Goal: Book appointment/travel/reservation

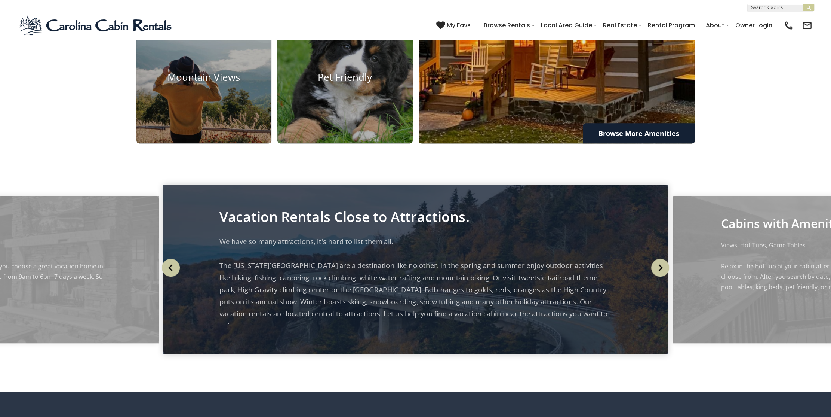
scroll to position [891, 0]
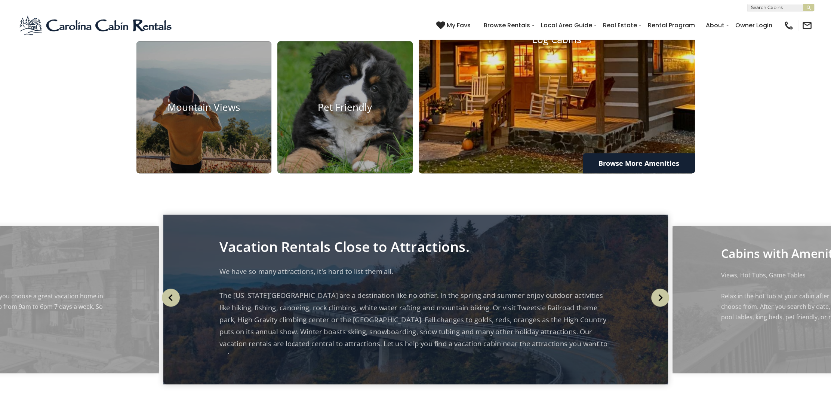
click at [543, 145] on img at bounding box center [557, 39] width 304 height 295
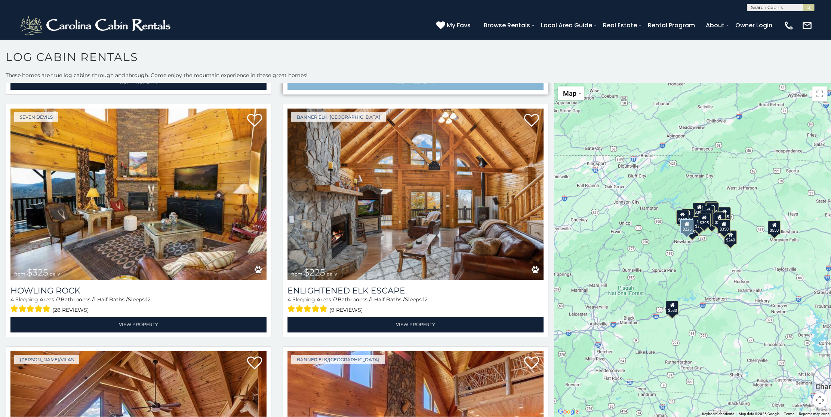
scroll to position [1683, 0]
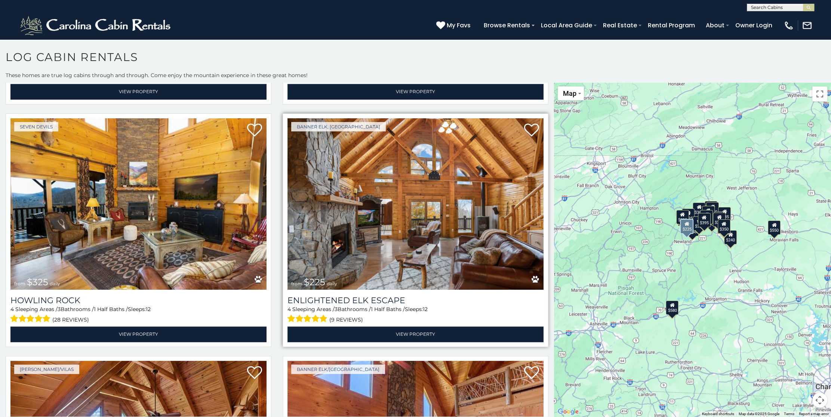
click at [398, 192] on img at bounding box center [416, 204] width 256 height 172
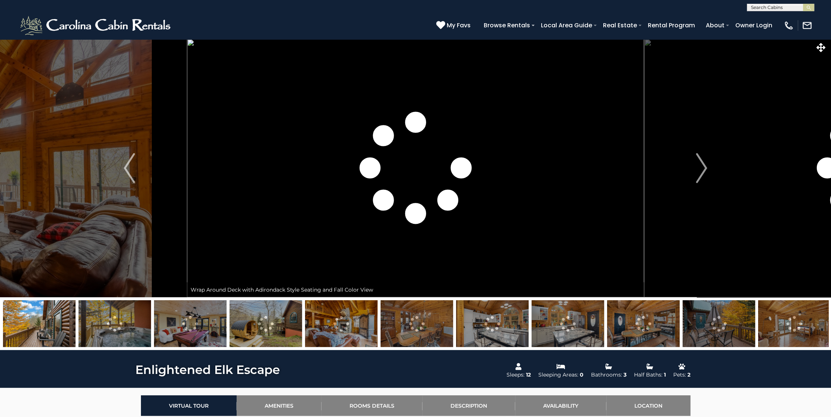
click at [676, 164] on button "Next" at bounding box center [701, 168] width 115 height 258
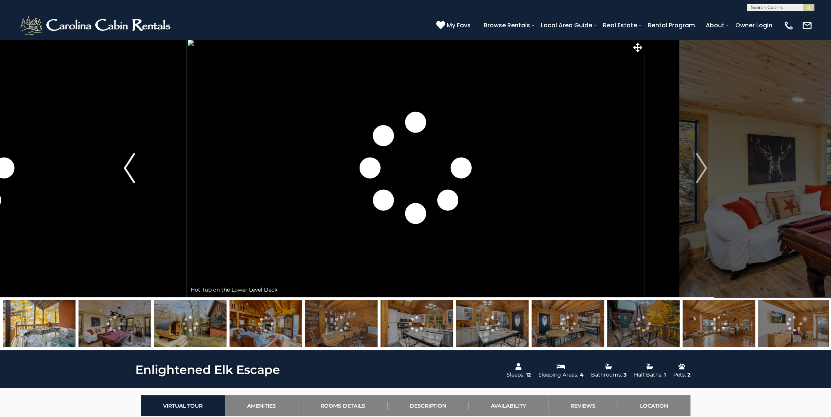
click at [133, 165] on img "Previous" at bounding box center [129, 168] width 11 height 30
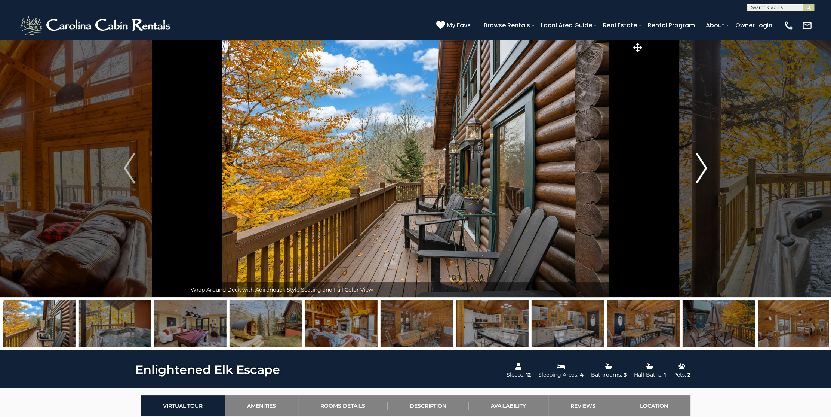
click at [702, 165] on img "Next" at bounding box center [701, 168] width 11 height 30
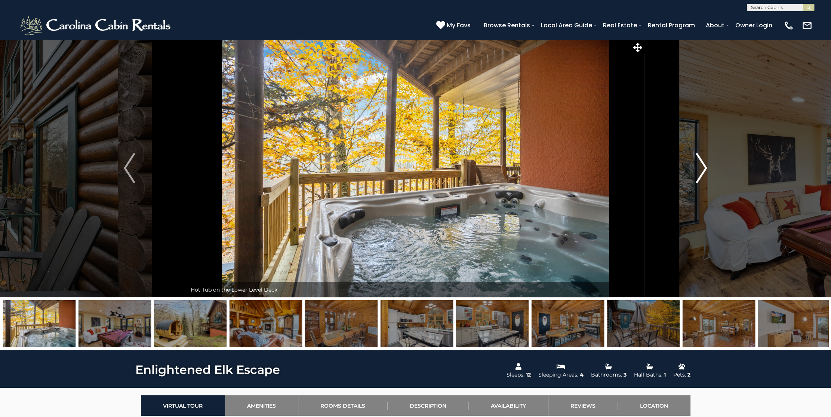
click at [702, 165] on img "Next" at bounding box center [701, 168] width 11 height 30
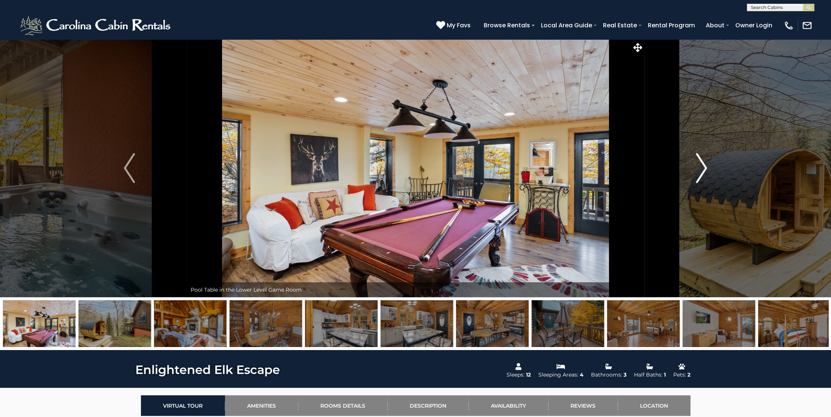
click at [702, 165] on img "Next" at bounding box center [701, 168] width 11 height 30
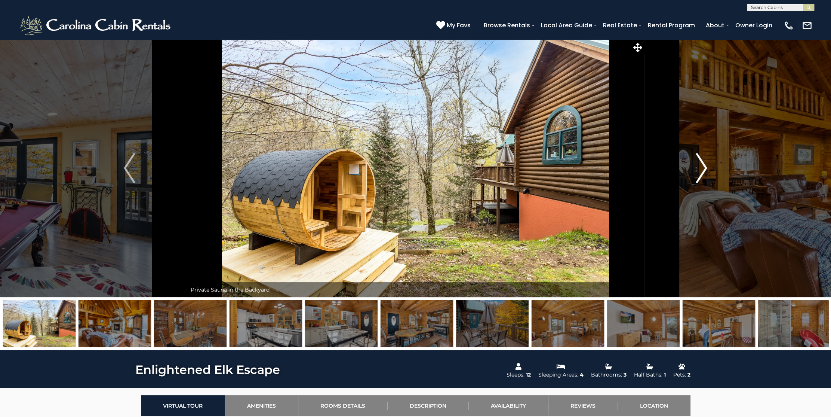
click at [702, 165] on img "Next" at bounding box center [701, 168] width 11 height 30
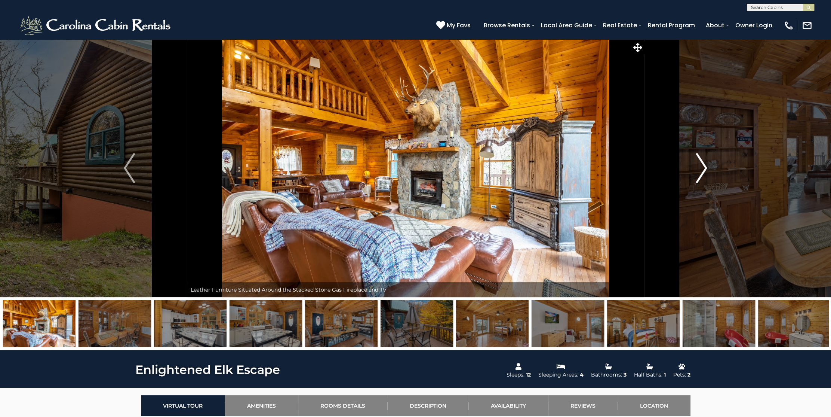
click at [702, 165] on img "Next" at bounding box center [701, 168] width 11 height 30
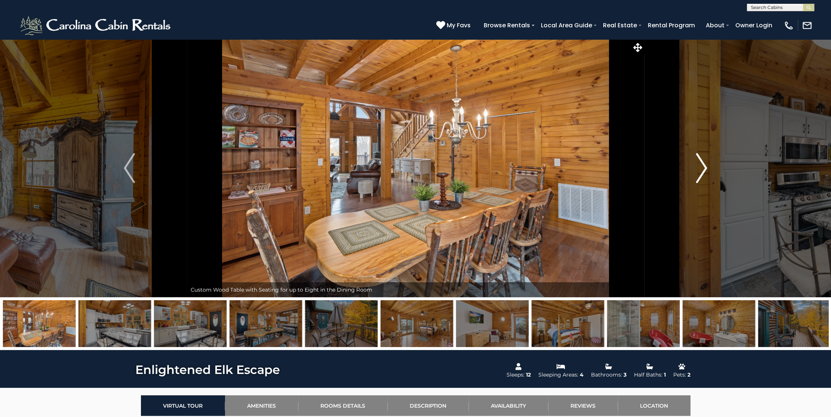
click at [702, 165] on img "Next" at bounding box center [701, 168] width 11 height 30
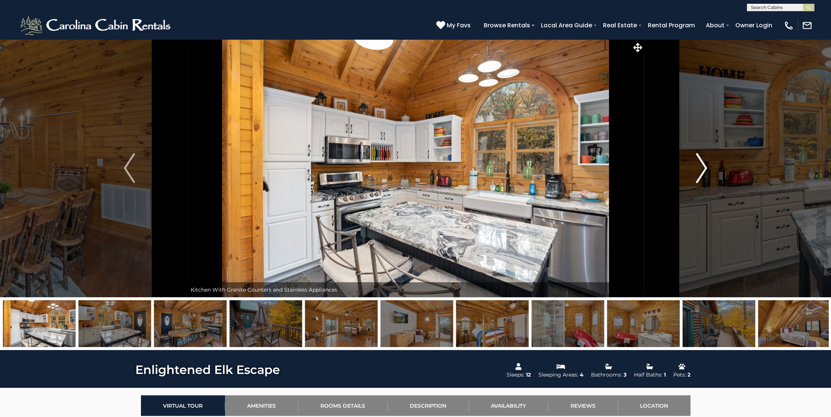
click at [702, 165] on img "Next" at bounding box center [701, 168] width 11 height 30
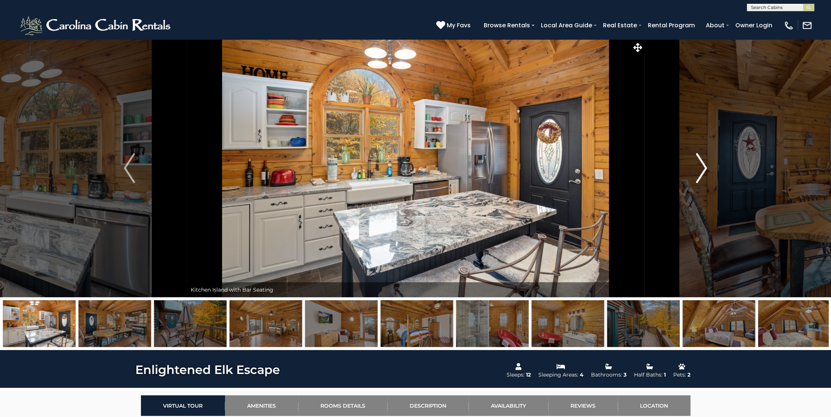
click at [702, 165] on img "Next" at bounding box center [701, 168] width 11 height 30
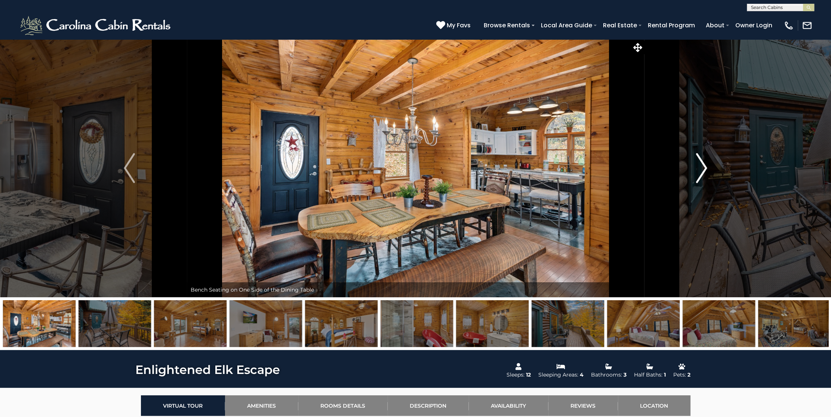
click at [702, 165] on img "Next" at bounding box center [701, 168] width 11 height 30
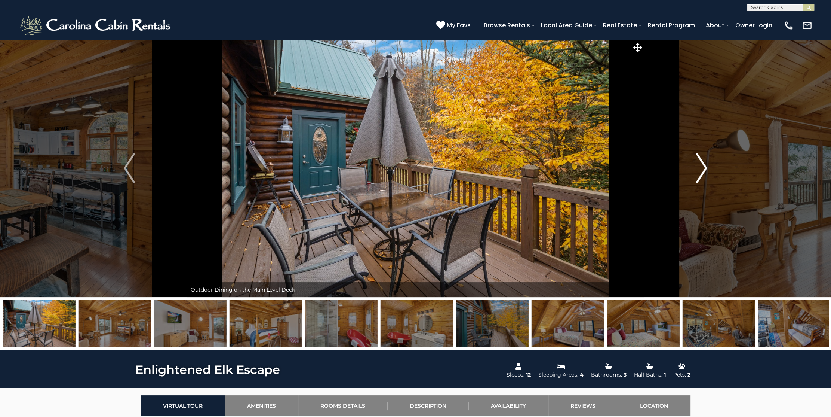
click at [702, 165] on img "Next" at bounding box center [701, 168] width 11 height 30
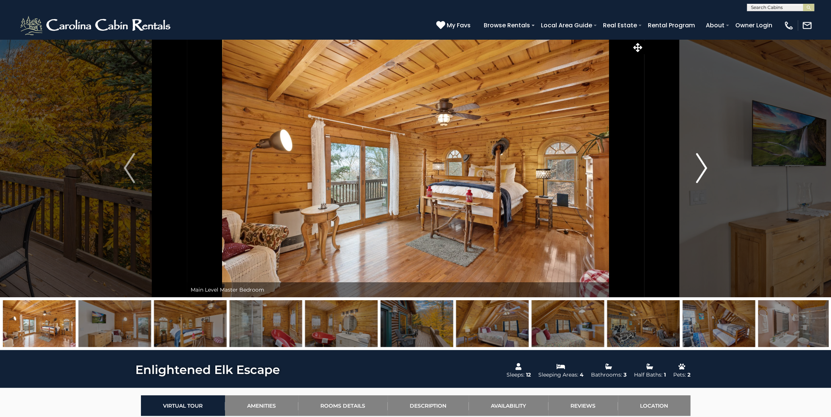
click at [702, 165] on img "Next" at bounding box center [701, 168] width 11 height 30
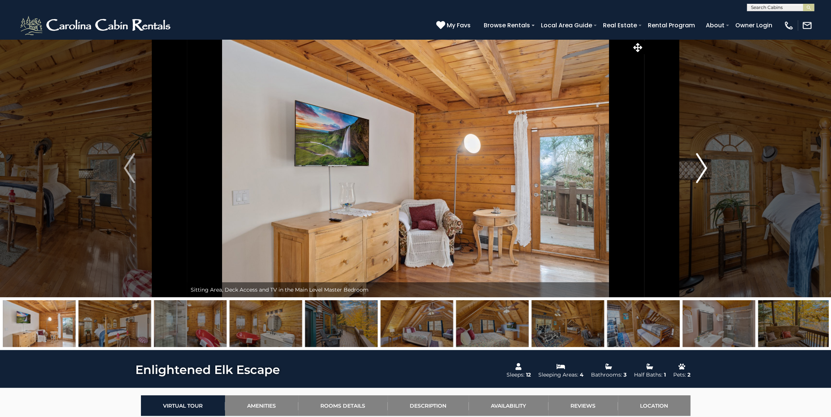
click at [702, 165] on img "Next" at bounding box center [701, 168] width 11 height 30
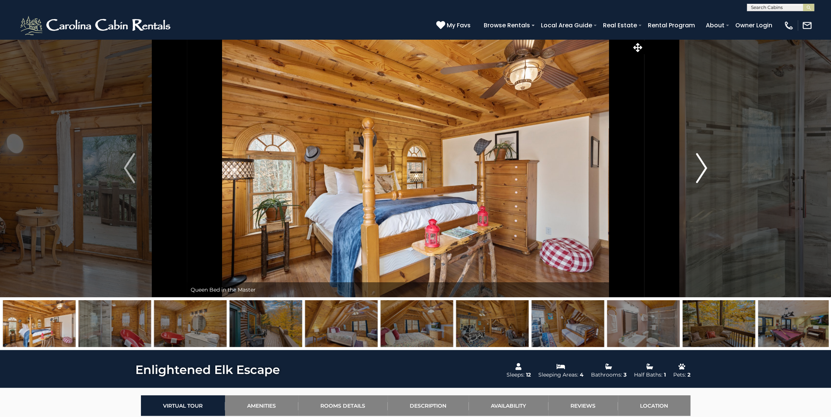
click at [702, 165] on img "Next" at bounding box center [701, 168] width 11 height 30
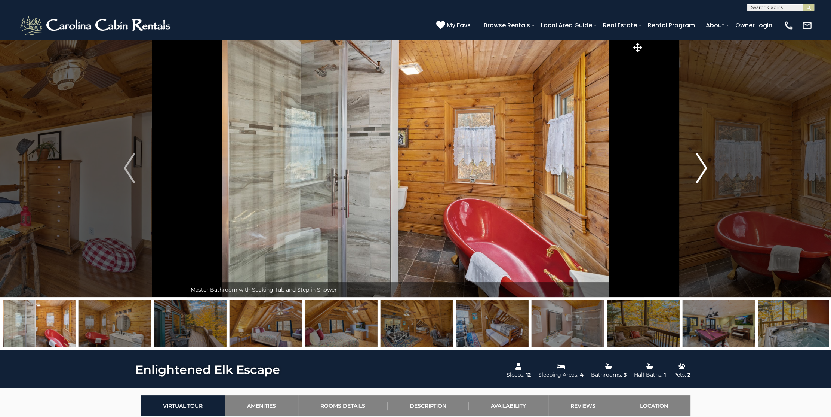
click at [702, 165] on img "Next" at bounding box center [701, 168] width 11 height 30
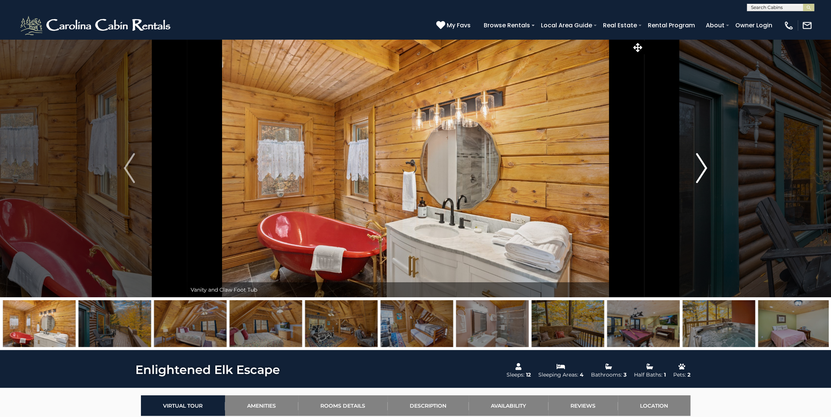
click at [702, 165] on img "Next" at bounding box center [701, 168] width 11 height 30
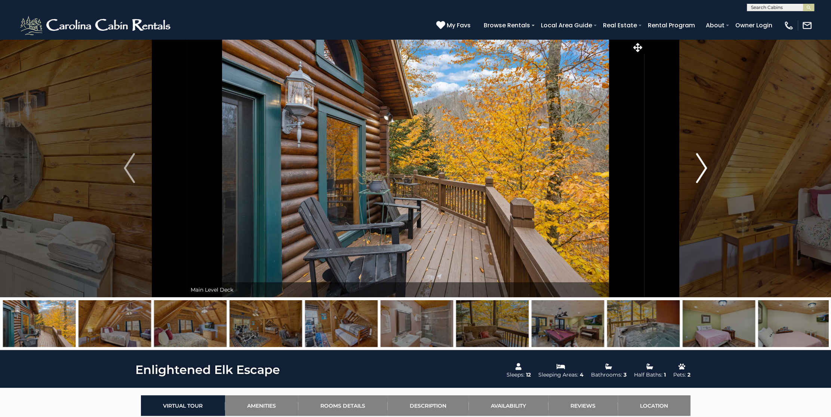
click at [702, 165] on img "Next" at bounding box center [701, 168] width 11 height 30
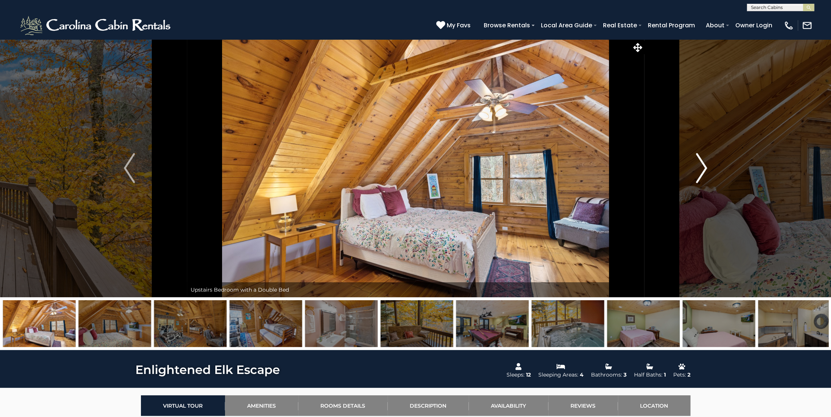
click at [702, 165] on img "Next" at bounding box center [701, 168] width 11 height 30
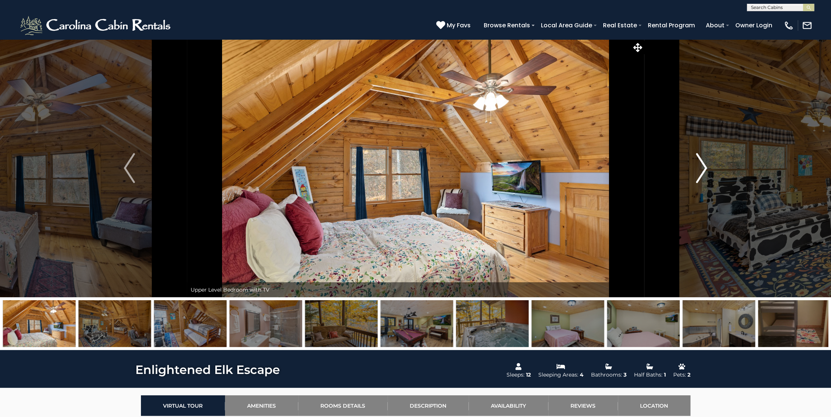
click at [702, 165] on img "Next" at bounding box center [701, 168] width 11 height 30
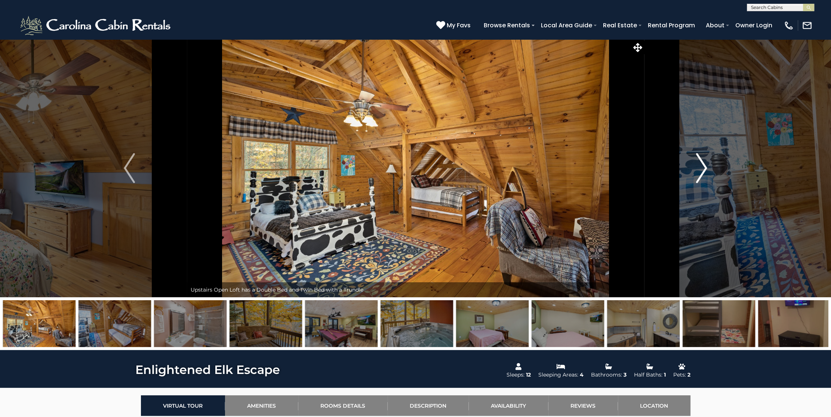
click at [699, 164] on img "Next" at bounding box center [701, 168] width 11 height 30
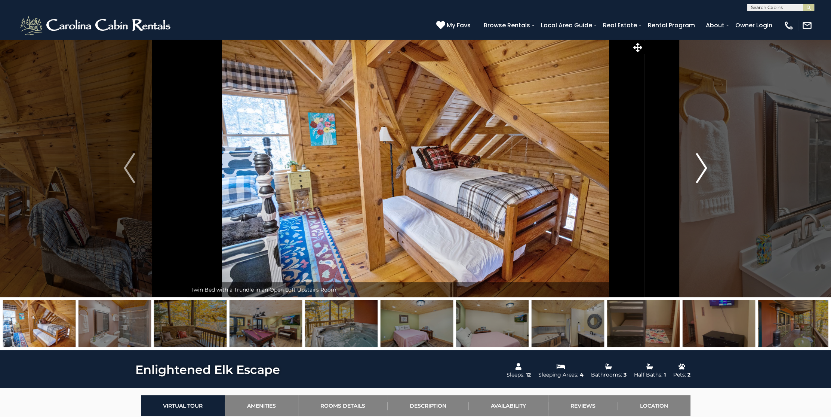
click at [699, 164] on img "Next" at bounding box center [701, 168] width 11 height 30
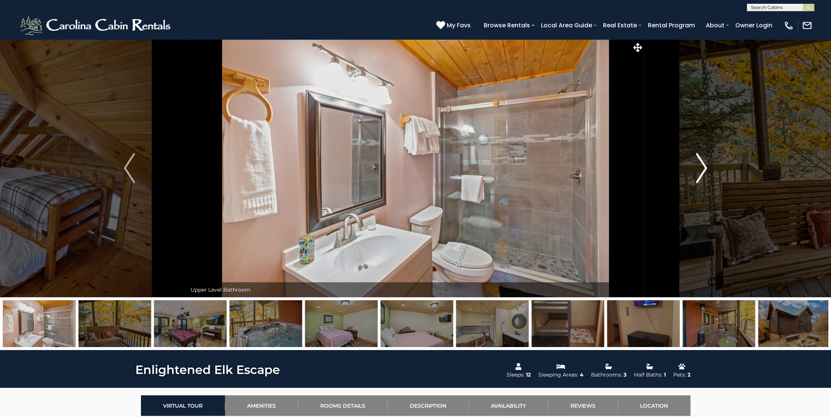
click at [699, 164] on img "Next" at bounding box center [701, 168] width 11 height 30
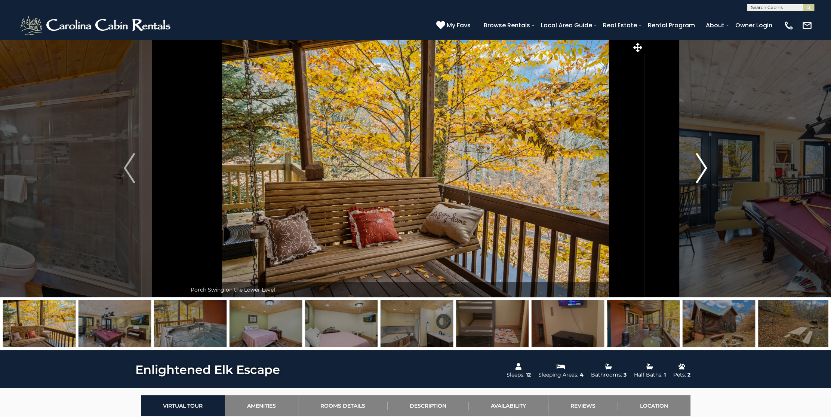
click at [699, 164] on img "Next" at bounding box center [701, 168] width 11 height 30
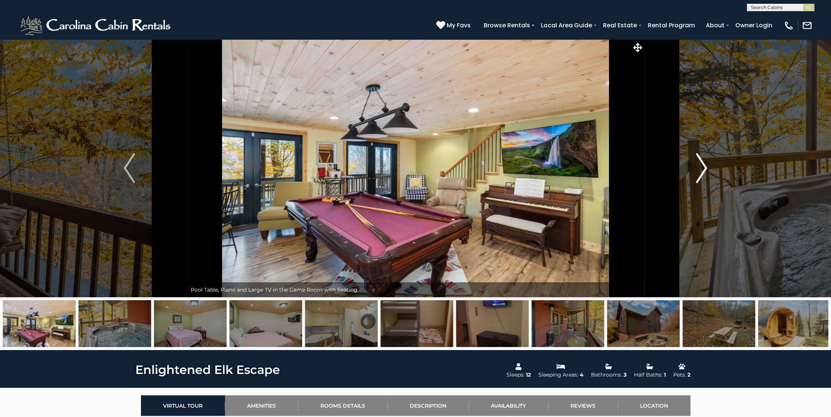
click at [699, 164] on img "Next" at bounding box center [701, 168] width 11 height 30
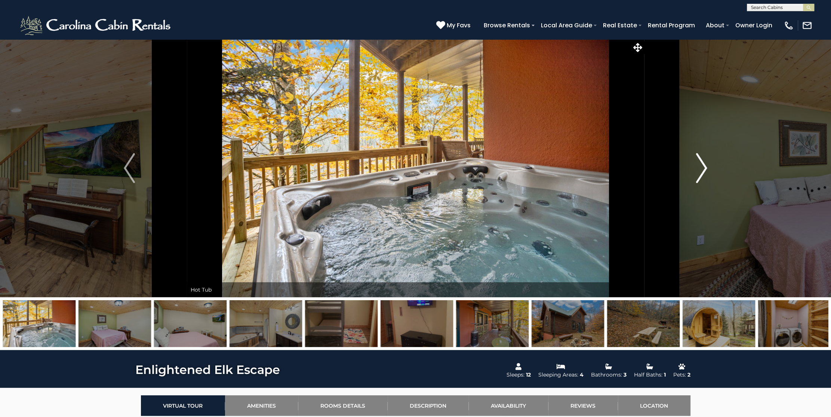
click at [697, 164] on img "Next" at bounding box center [701, 168] width 11 height 30
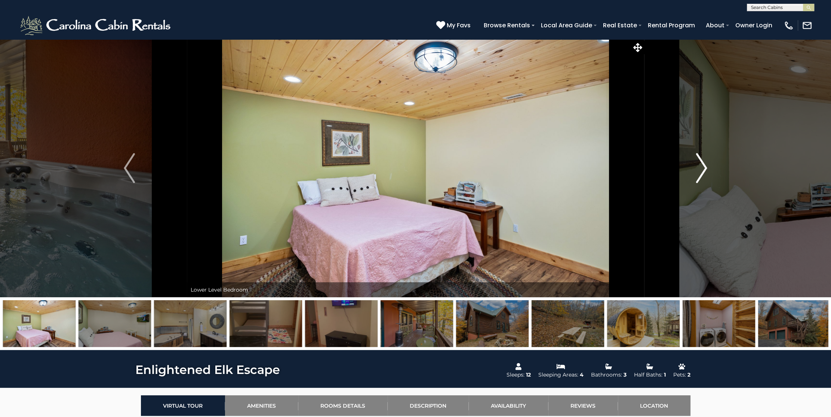
click at [697, 164] on img "Next" at bounding box center [701, 168] width 11 height 30
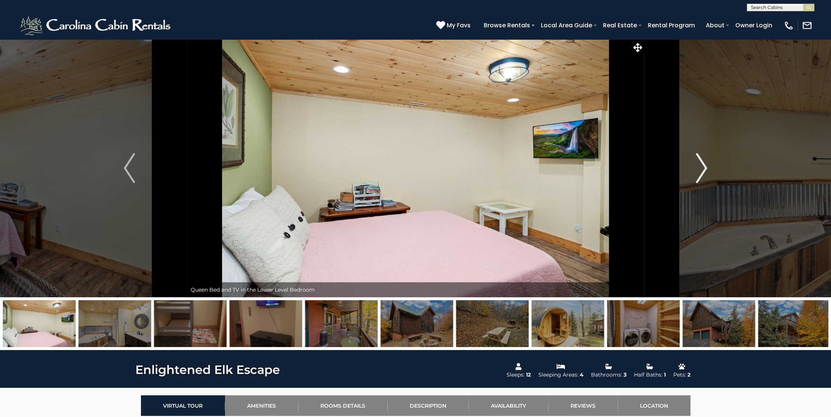
click at [697, 164] on img "Next" at bounding box center [701, 168] width 11 height 30
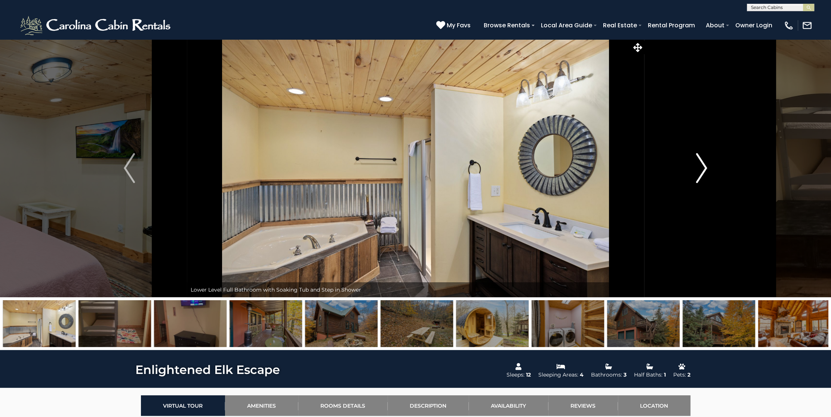
click at [697, 164] on img "Next" at bounding box center [701, 168] width 11 height 30
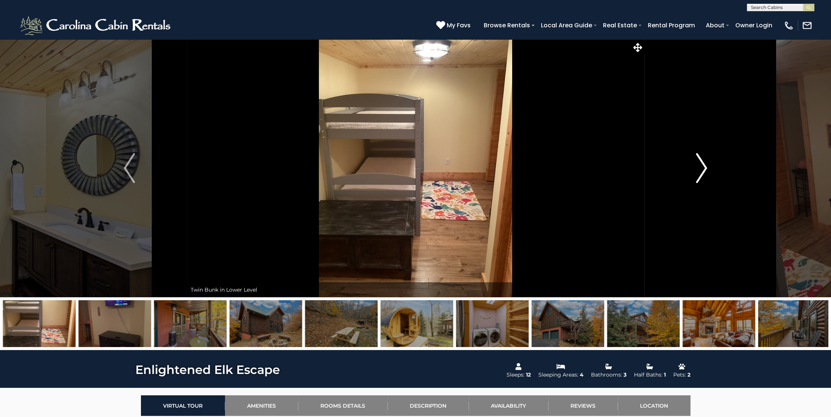
click at [697, 164] on img "Next" at bounding box center [701, 168] width 11 height 30
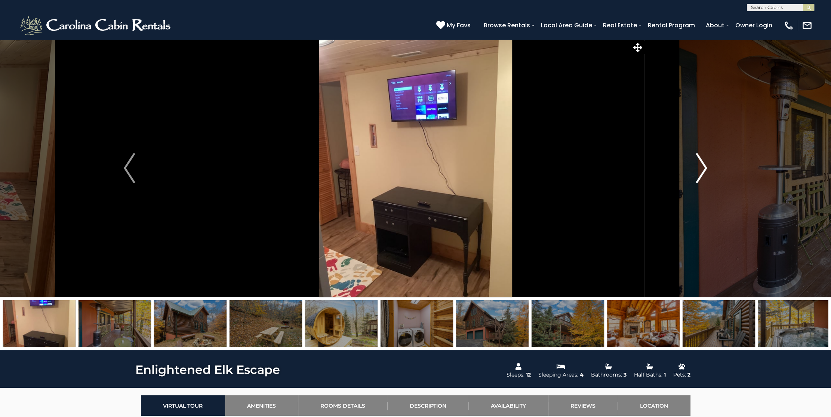
click at [697, 164] on img "Next" at bounding box center [701, 168] width 11 height 30
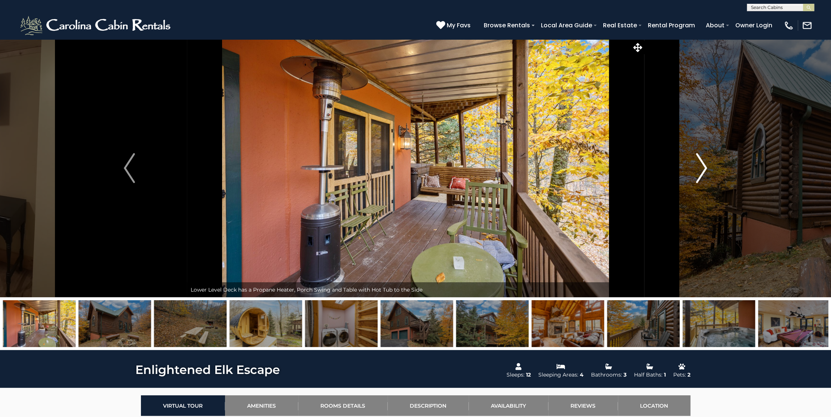
click at [697, 164] on img "Next" at bounding box center [701, 168] width 11 height 30
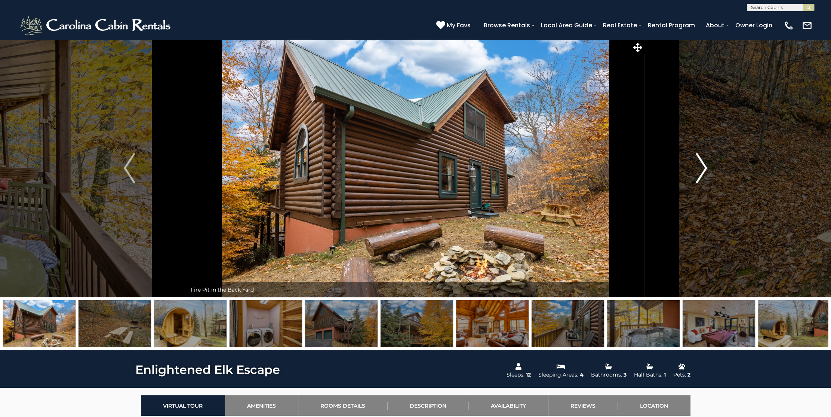
click at [697, 164] on img "Next" at bounding box center [701, 168] width 11 height 30
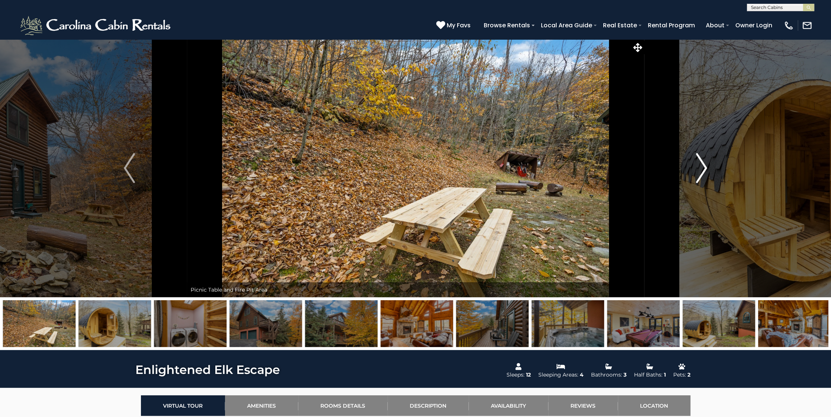
click at [697, 164] on img "Next" at bounding box center [701, 168] width 11 height 30
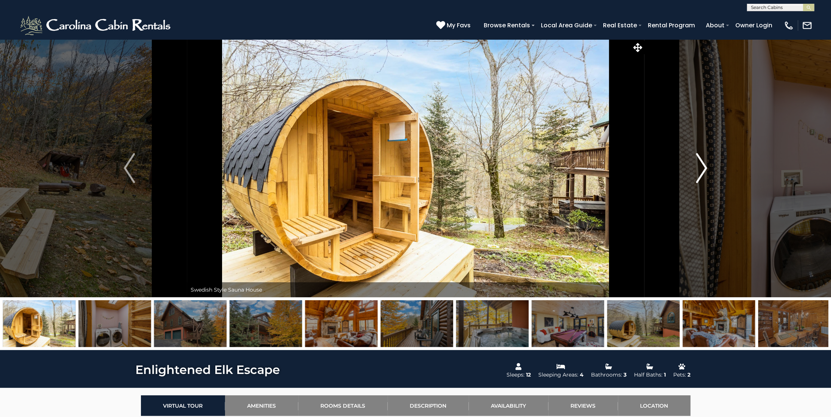
click at [697, 164] on img "Next" at bounding box center [701, 168] width 11 height 30
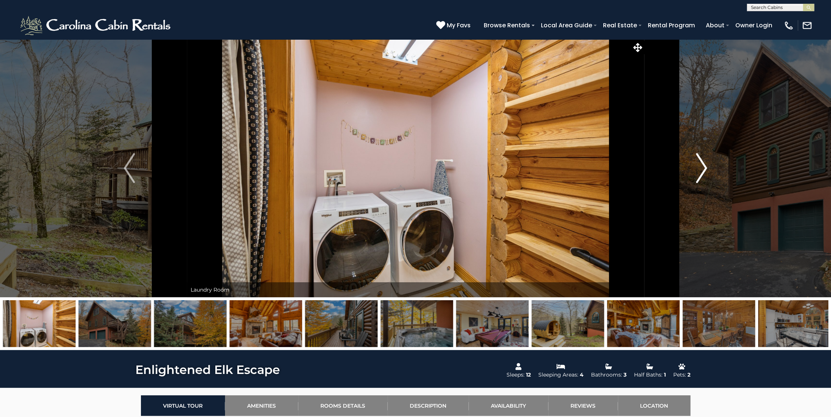
click at [697, 164] on img "Next" at bounding box center [701, 168] width 11 height 30
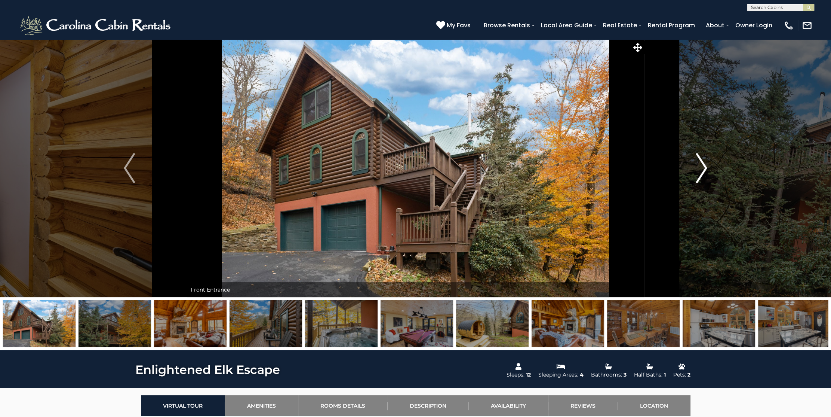
click at [697, 164] on img "Next" at bounding box center [701, 168] width 11 height 30
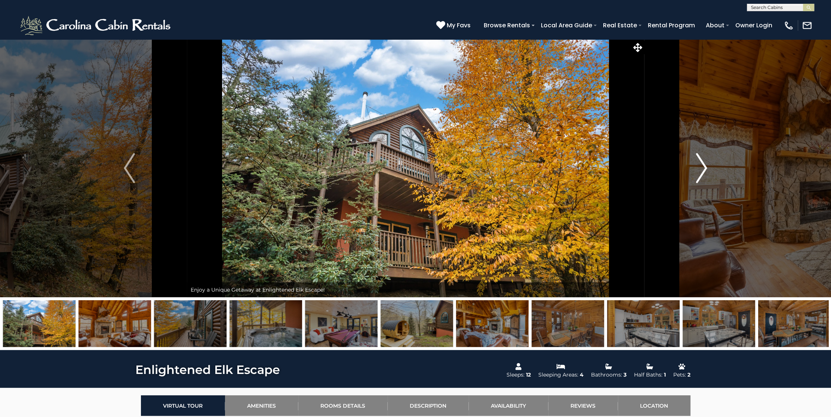
click at [697, 164] on img "Next" at bounding box center [701, 168] width 11 height 30
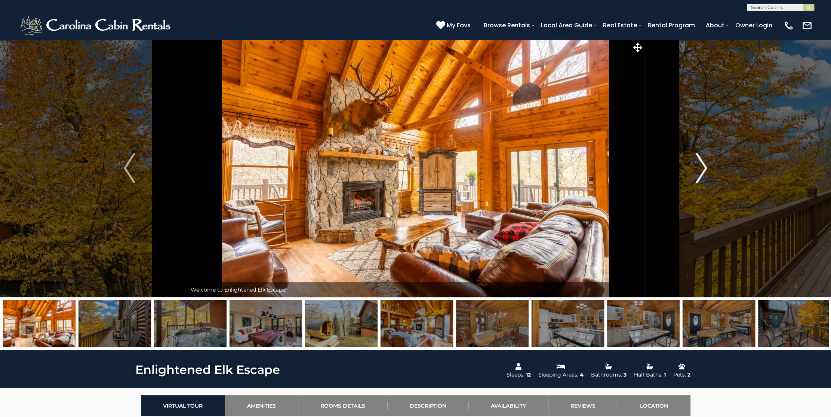
click at [697, 164] on img "Next" at bounding box center [701, 168] width 11 height 30
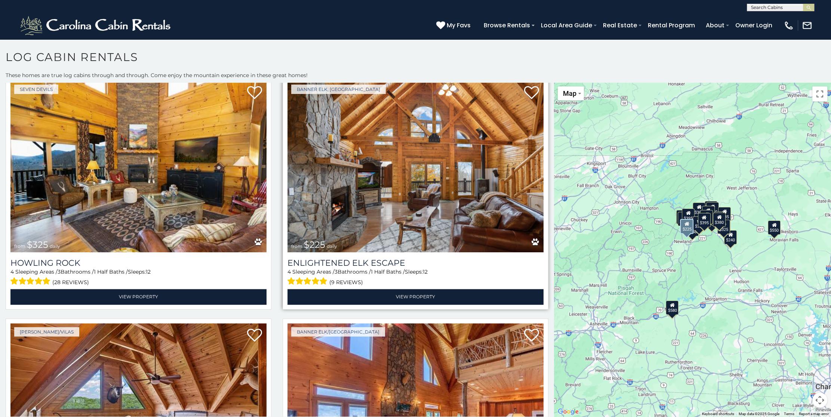
scroll to position [1683, 0]
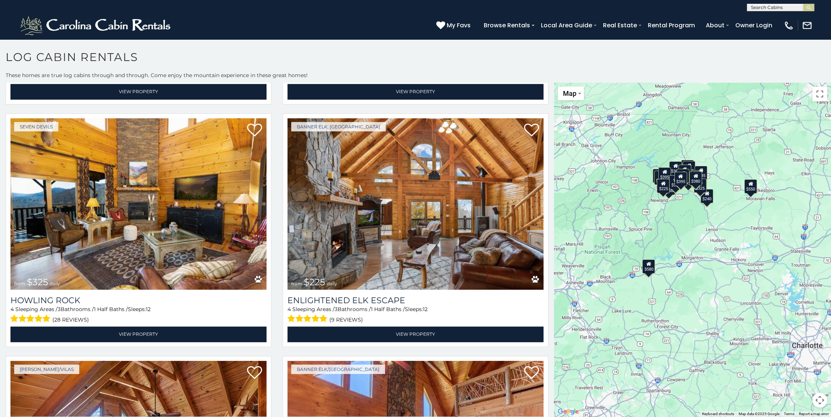
drag, startPoint x: 718, startPoint y: 224, endPoint x: 694, endPoint y: 184, distance: 46.4
click at [694, 184] on div "$380" at bounding box center [696, 178] width 13 height 14
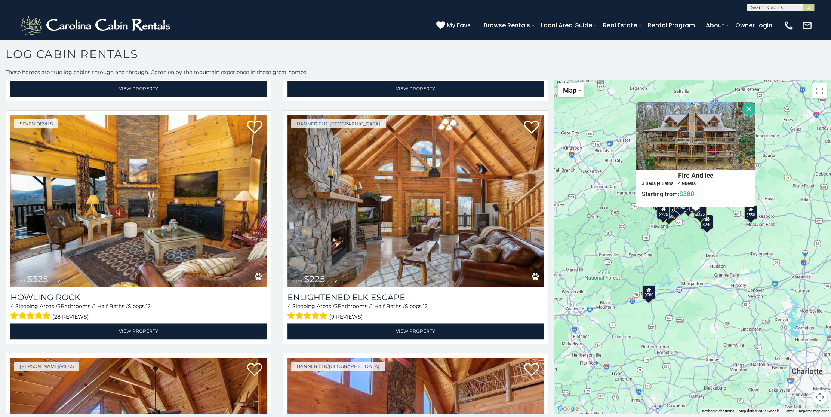
scroll to position [4, 0]
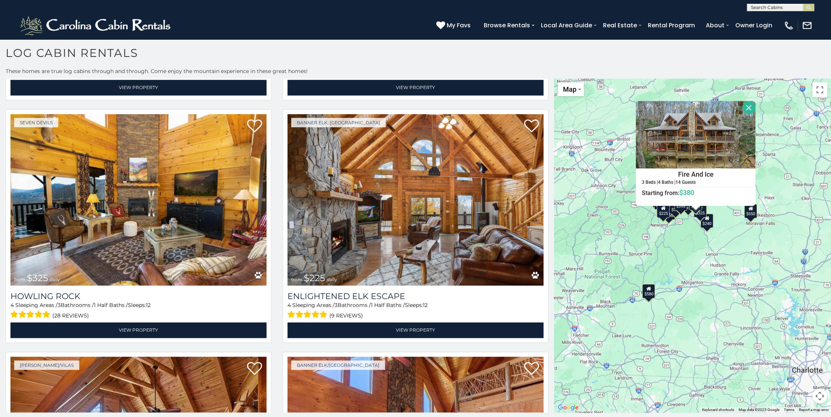
click at [691, 249] on div "$580 $395 $550 $349 $400 $451 $315 $380 $410 $330 $400 $350 $320 $395 $325 $225…" at bounding box center [692, 246] width 277 height 334
click at [747, 107] on button "Close" at bounding box center [749, 107] width 13 height 13
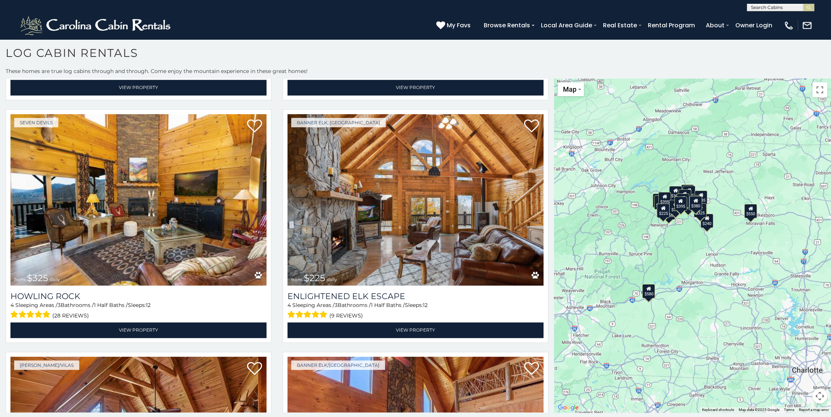
click at [819, 393] on button "Map camera controls" at bounding box center [820, 395] width 15 height 15
click at [801, 358] on button "Zoom in" at bounding box center [801, 358] width 15 height 15
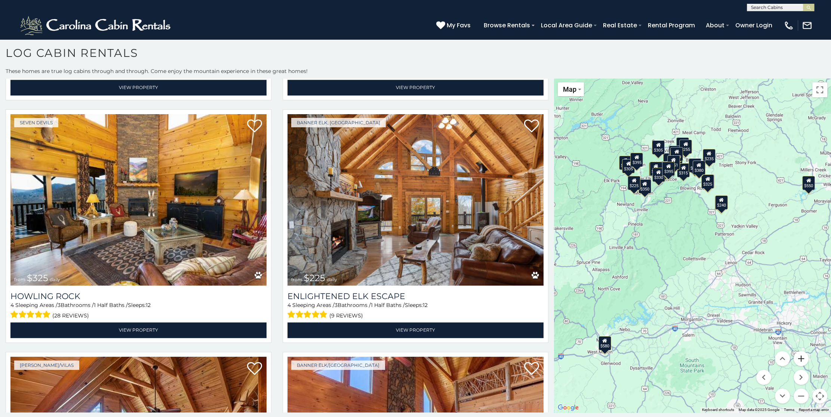
click at [801, 358] on button "Zoom in" at bounding box center [801, 358] width 15 height 15
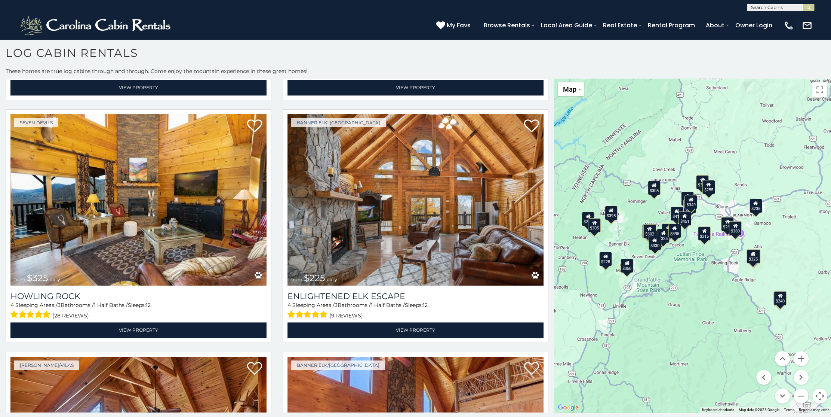
drag, startPoint x: 657, startPoint y: 133, endPoint x: 687, endPoint y: 266, distance: 136.6
click at [687, 266] on div "$580 $395 $550 $349 $400 $451 $315 $380 $410 $330 $400 $350 $320 $395 $325 $225…" at bounding box center [692, 246] width 277 height 334
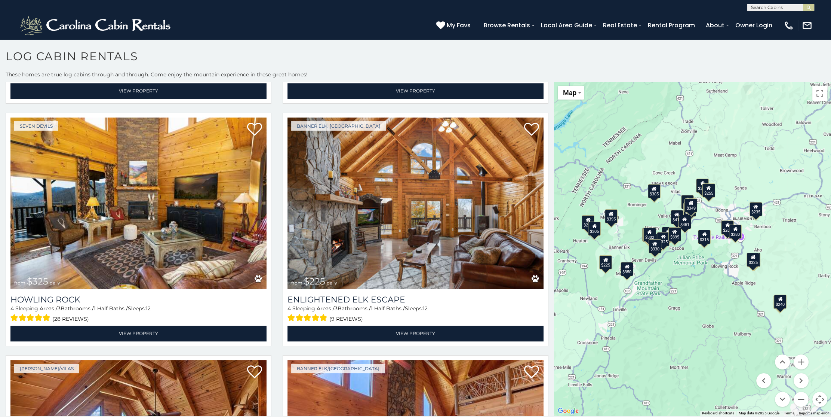
scroll to position [0, 0]
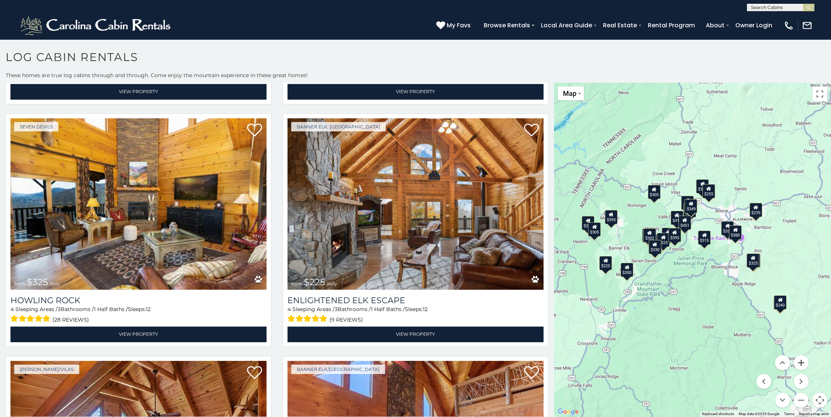
click at [799, 360] on button "Zoom in" at bounding box center [801, 362] width 15 height 15
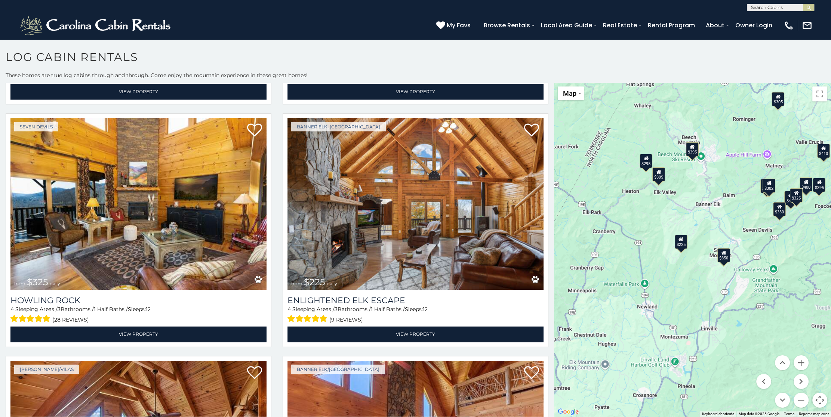
drag, startPoint x: 644, startPoint y: 297, endPoint x: 808, endPoint y: 255, distance: 168.7
click at [808, 255] on div "$580 $395 $550 $349 $400 $451 $315 $380 $410 $330 $400 $350 $320 $395 $325 $225…" at bounding box center [692, 250] width 277 height 334
click at [801, 400] on button "Zoom out" at bounding box center [801, 399] width 15 height 15
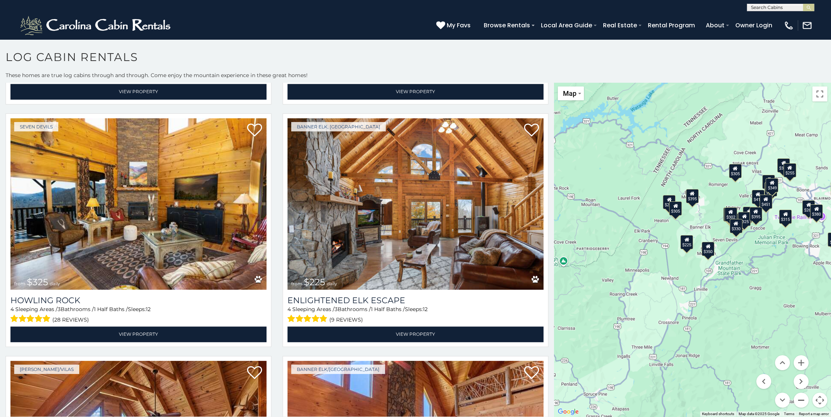
click at [801, 400] on button "Zoom out" at bounding box center [801, 399] width 15 height 15
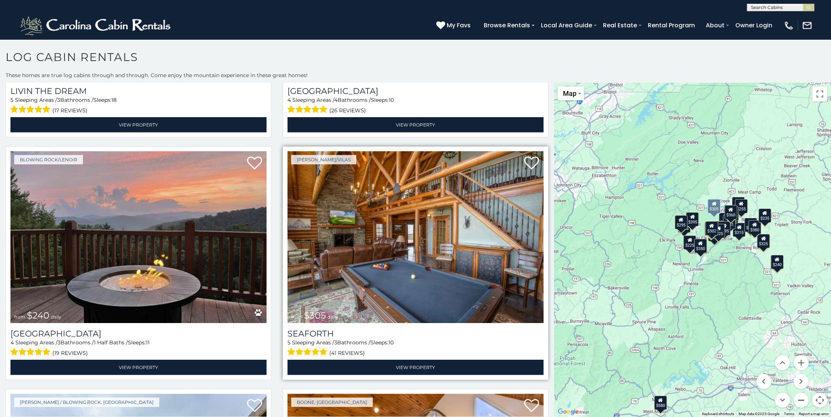
scroll to position [3141, 0]
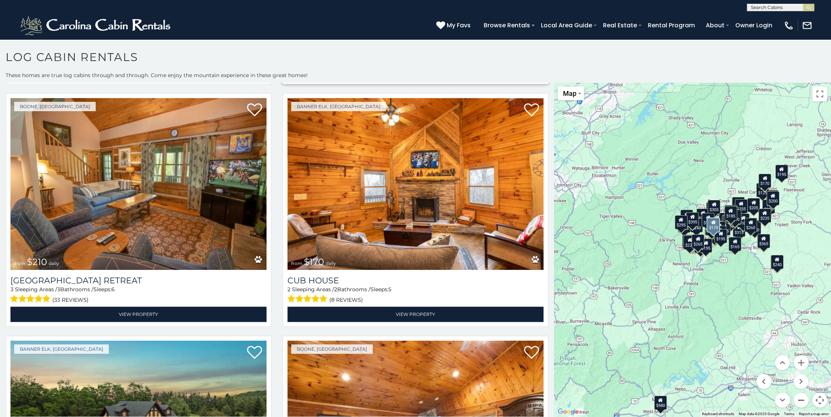
scroll to position [5837, 0]
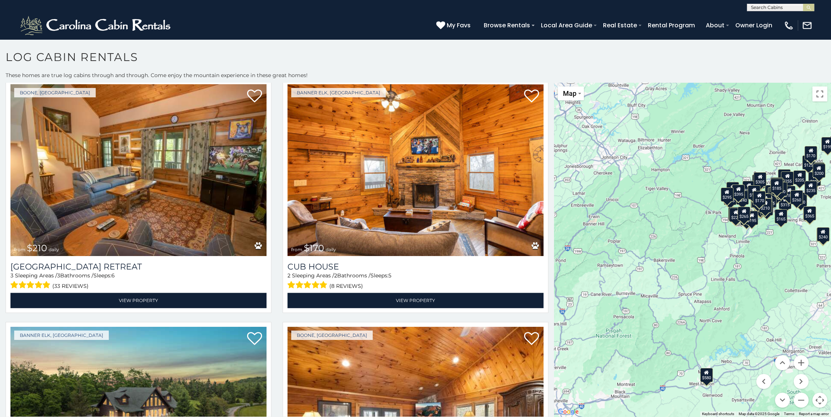
drag, startPoint x: 692, startPoint y: 334, endPoint x: 741, endPoint y: 306, distance: 56.6
click at [741, 306] on div "$580 $395 $550 $349 $400 $451 $315 $380 $410 $330 $400 $350 $320 $395 $325 $225…" at bounding box center [692, 250] width 277 height 334
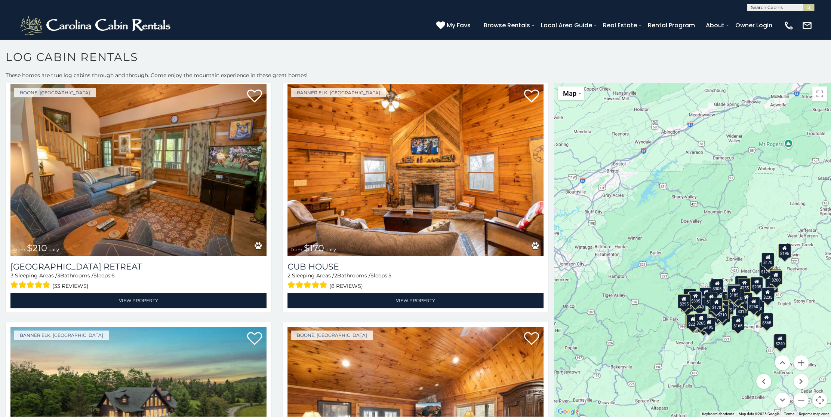
drag, startPoint x: 703, startPoint y: 142, endPoint x: 656, endPoint y: 249, distance: 116.9
click at [656, 249] on div "$580 $395 $550 $349 $400 $451 $315 $380 $410 $330 $400 $350 $320 $395 $325 $225…" at bounding box center [692, 250] width 277 height 334
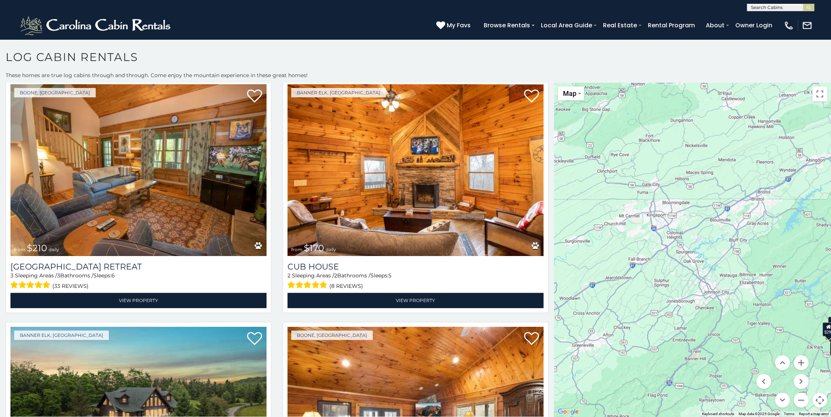
drag, startPoint x: 609, startPoint y: 215, endPoint x: 754, endPoint y: 243, distance: 147.6
click at [754, 243] on div "$580 $395 $550 $349 $400 $451 $315 $380 $410 $330 $400 $350 $320 $395 $325 $225…" at bounding box center [692, 250] width 277 height 334
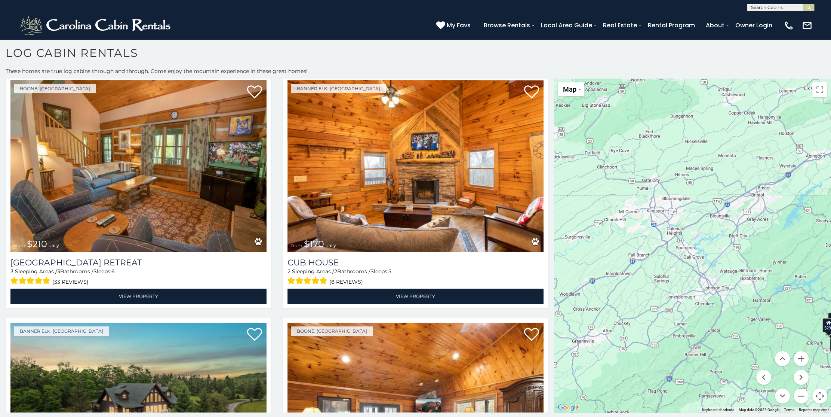
click at [800, 394] on button "Zoom out" at bounding box center [801, 395] width 15 height 15
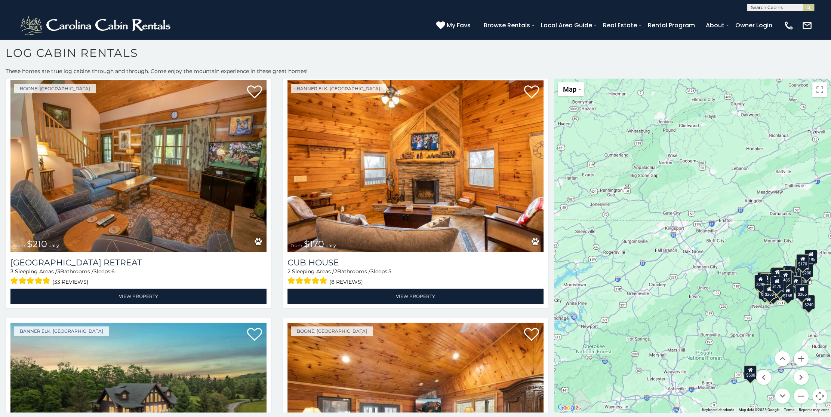
click at [800, 394] on button "Zoom out" at bounding box center [801, 395] width 15 height 15
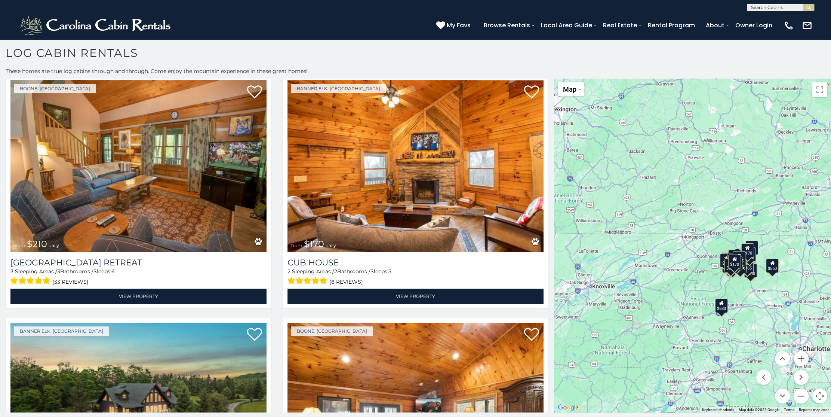
click at [800, 394] on button "Zoom out" at bounding box center [801, 395] width 15 height 15
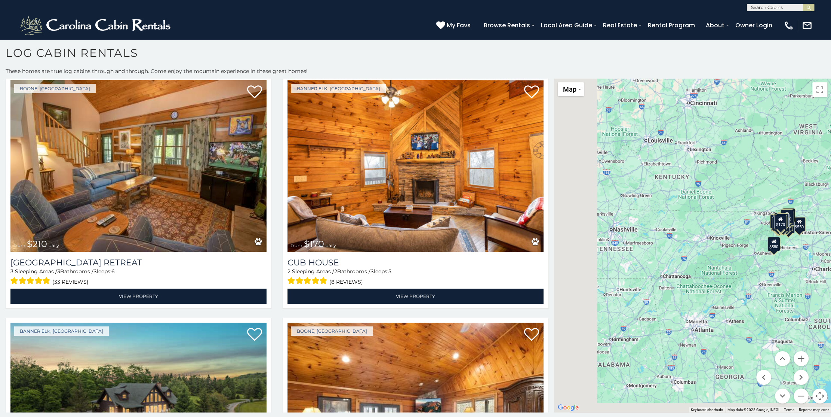
drag, startPoint x: 637, startPoint y: 309, endPoint x: 703, endPoint y: 280, distance: 72.5
click at [703, 280] on div "$580 $395 $550 $349 $400 $451 $315 $380 $410 $330 $400 $350 $320 $395 $325 $225…" at bounding box center [692, 246] width 277 height 334
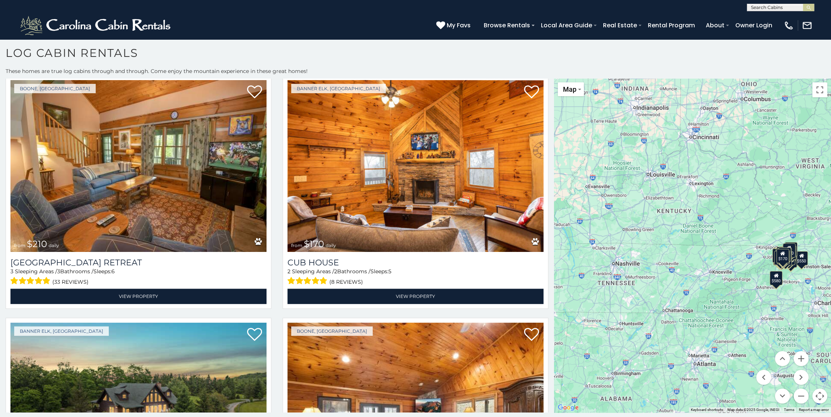
drag, startPoint x: 712, startPoint y: 257, endPoint x: 721, endPoint y: 275, distance: 20.2
click at [715, 291] on div "$580 $395 $550 $349 $400 $451 $315 $380 $410 $330 $400 $350 $320 $395 $325 $225…" at bounding box center [692, 246] width 277 height 334
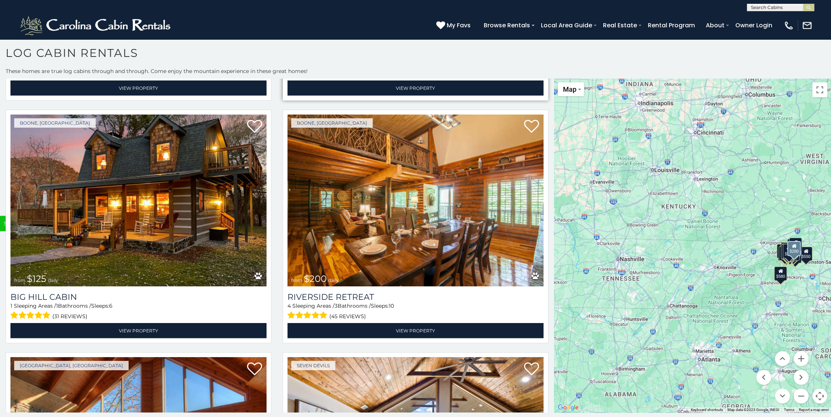
scroll to position [6809, 0]
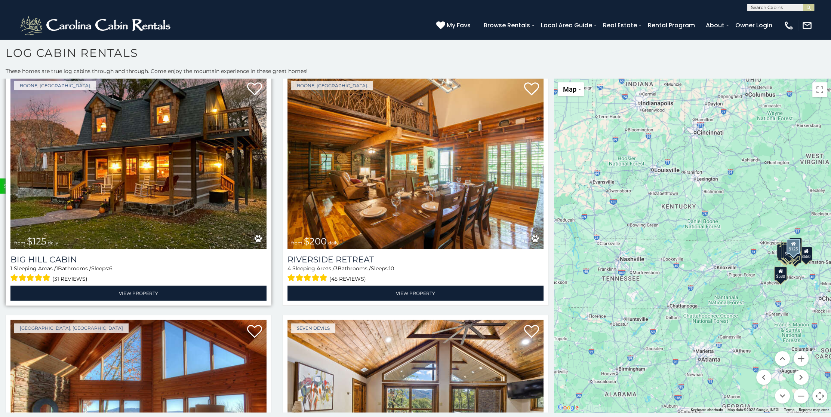
click at [152, 137] on img at bounding box center [138, 163] width 256 height 172
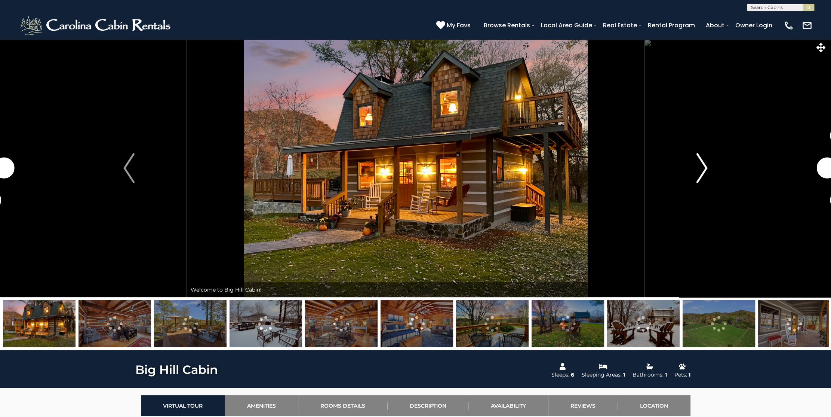
click at [702, 165] on img "Next" at bounding box center [702, 168] width 11 height 30
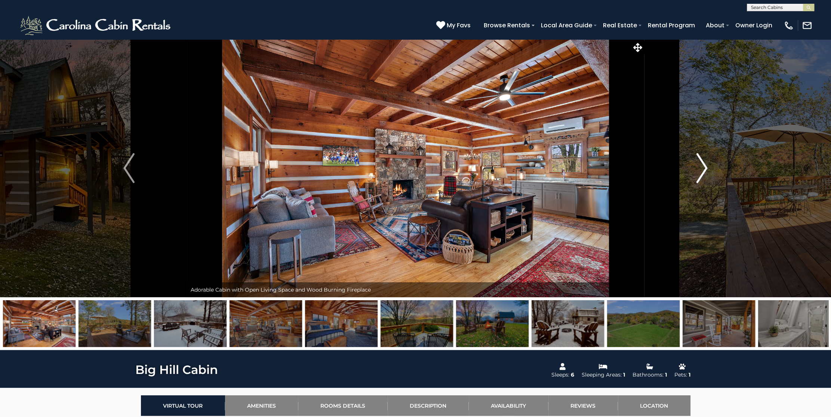
click at [702, 165] on img "Next" at bounding box center [702, 168] width 11 height 30
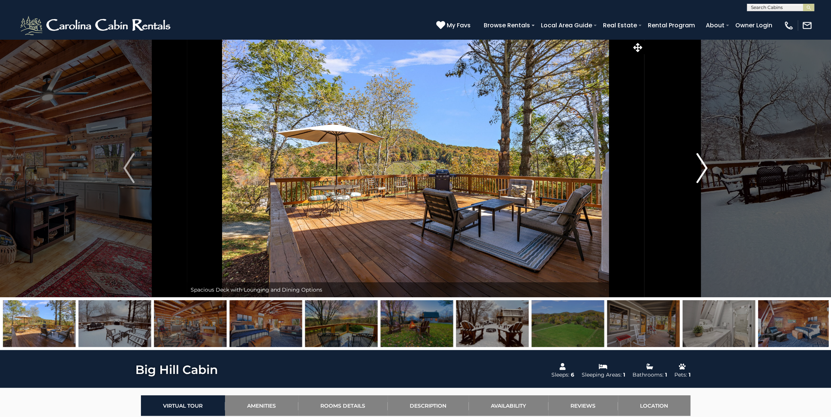
click at [702, 165] on img "Next" at bounding box center [702, 168] width 11 height 30
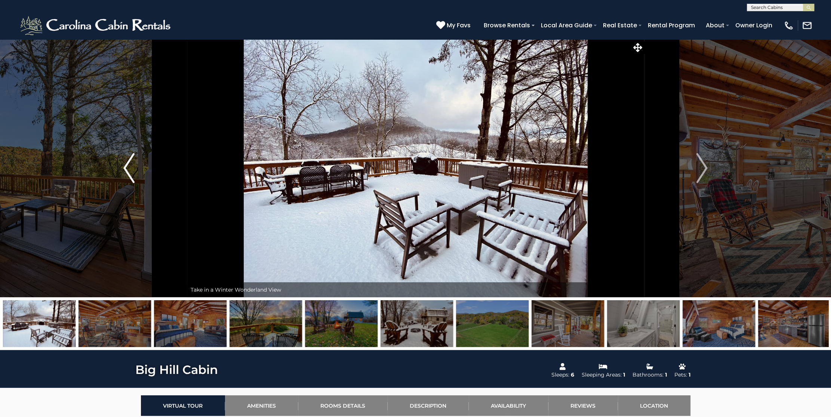
click at [126, 165] on img "Previous" at bounding box center [128, 168] width 11 height 30
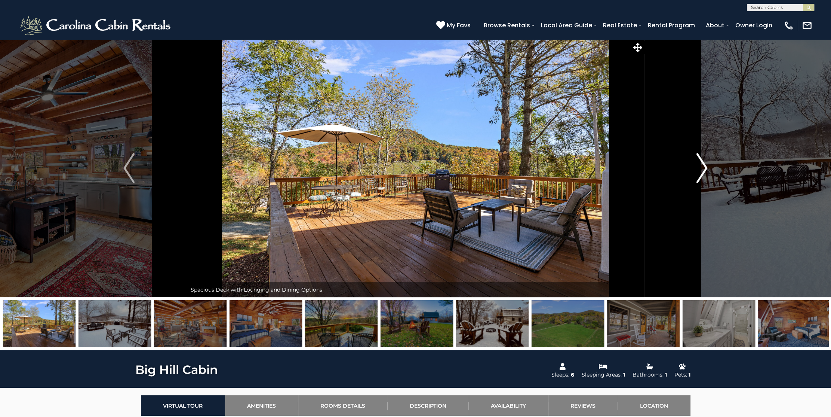
click at [699, 162] on img "Next" at bounding box center [702, 168] width 11 height 30
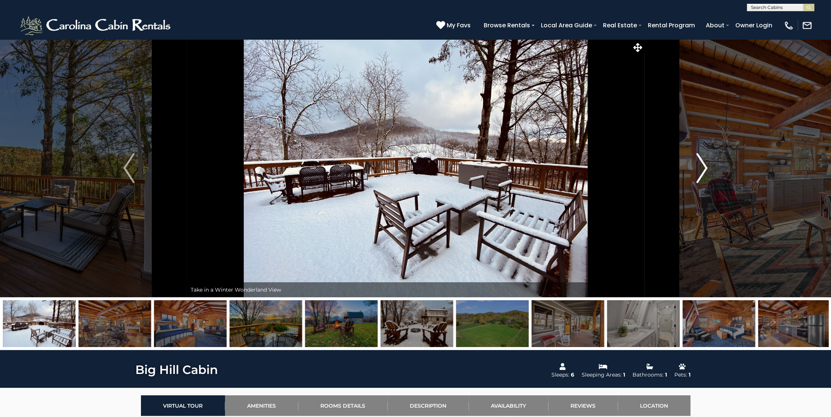
click at [699, 162] on img "Next" at bounding box center [702, 168] width 11 height 30
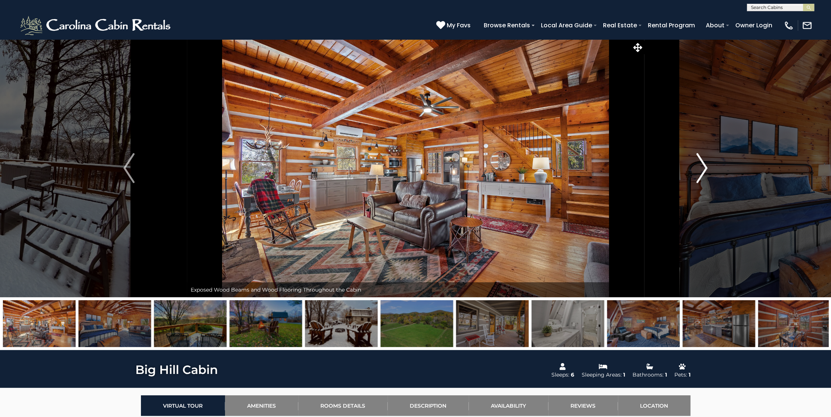
click at [699, 162] on img "Next" at bounding box center [702, 168] width 11 height 30
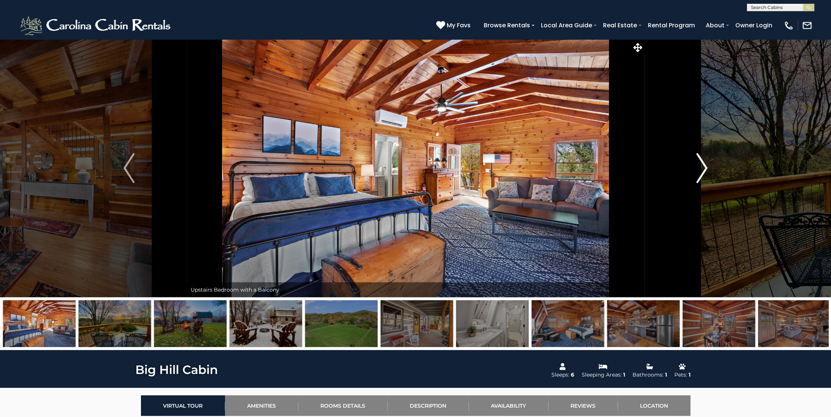
click at [699, 162] on img "Next" at bounding box center [702, 168] width 11 height 30
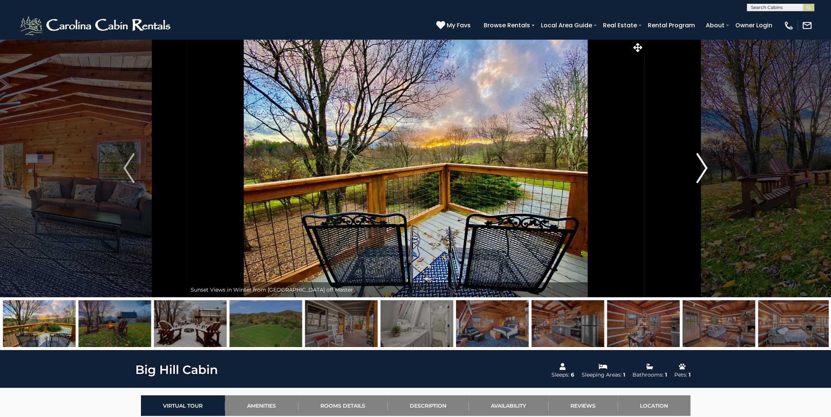
click at [699, 162] on img "Next" at bounding box center [702, 168] width 11 height 30
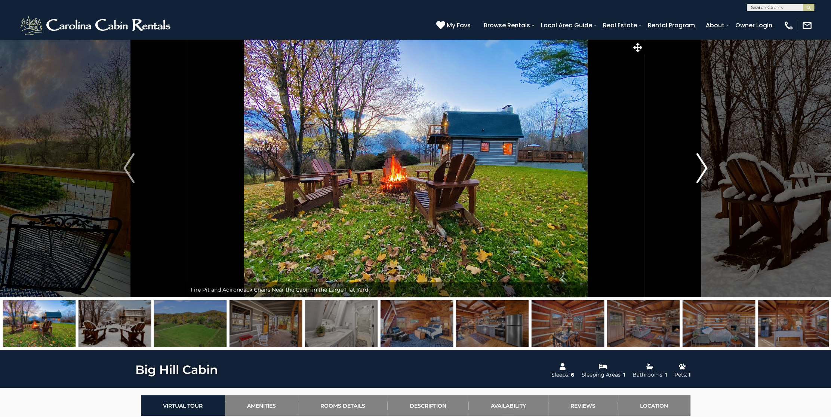
click at [699, 162] on img "Next" at bounding box center [702, 168] width 11 height 30
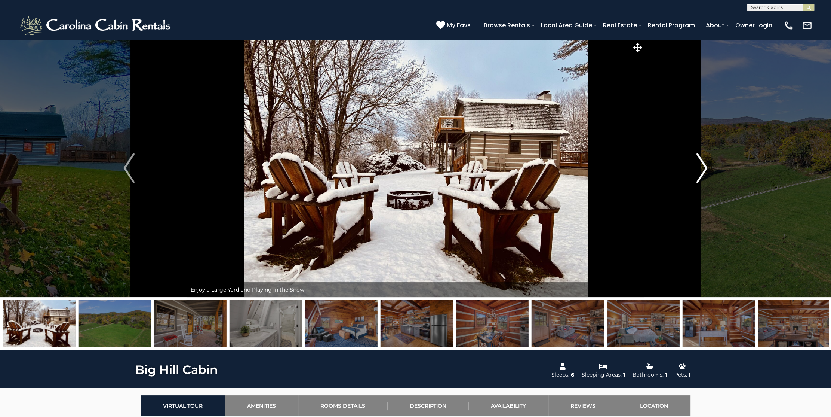
click at [699, 162] on img "Next" at bounding box center [702, 168] width 11 height 30
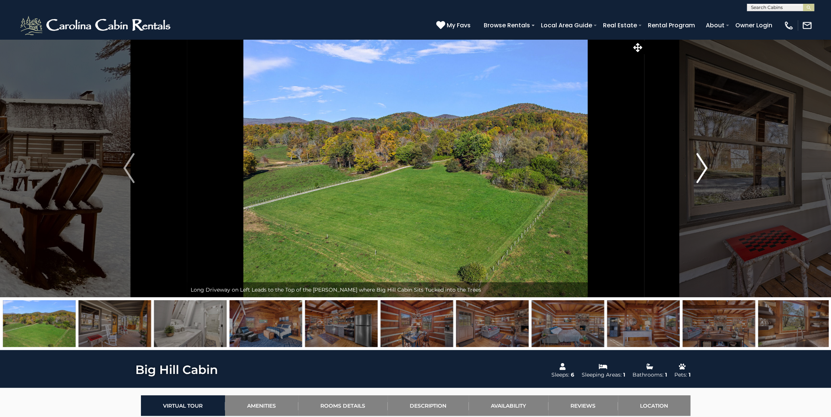
click at [699, 162] on img "Next" at bounding box center [702, 168] width 11 height 30
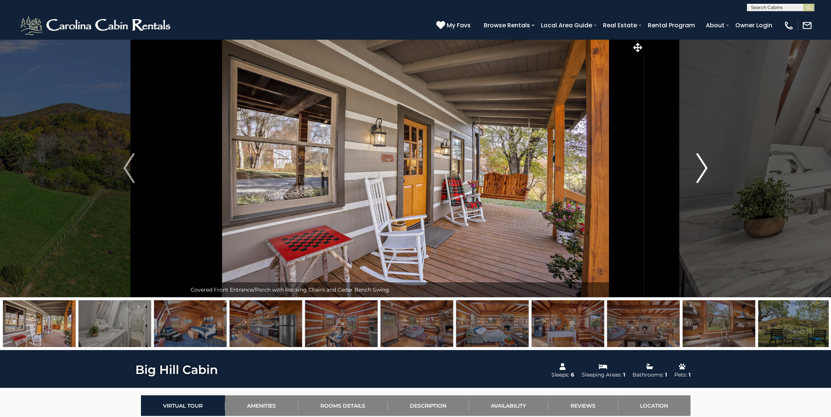
click at [699, 162] on img "Next" at bounding box center [702, 168] width 11 height 30
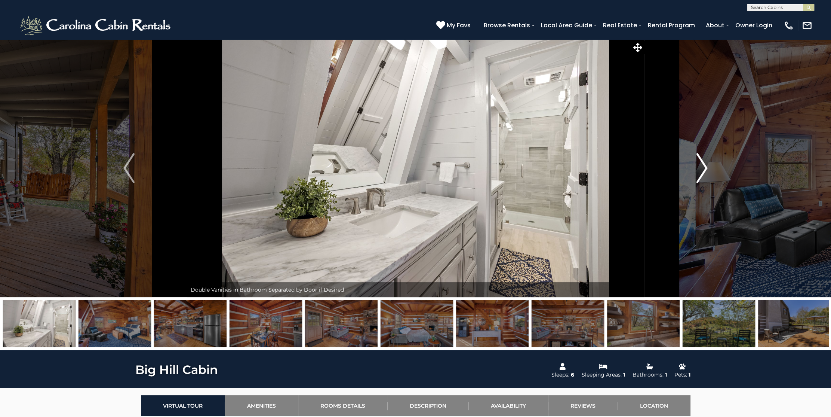
click at [696, 159] on button "Next" at bounding box center [702, 168] width 116 height 258
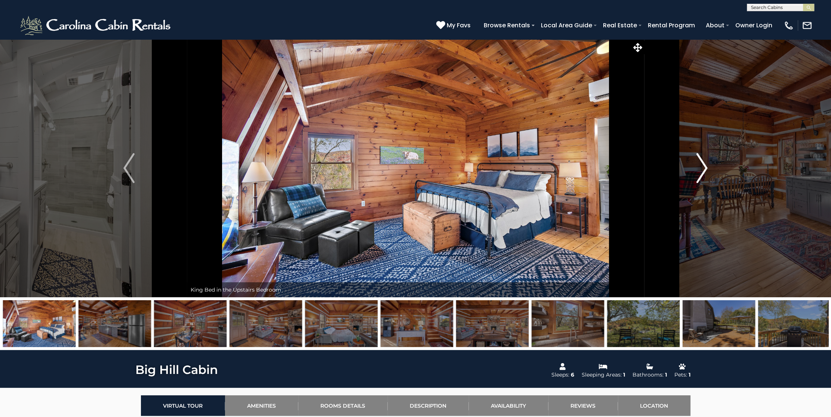
click at [700, 165] on img "Next" at bounding box center [702, 168] width 11 height 30
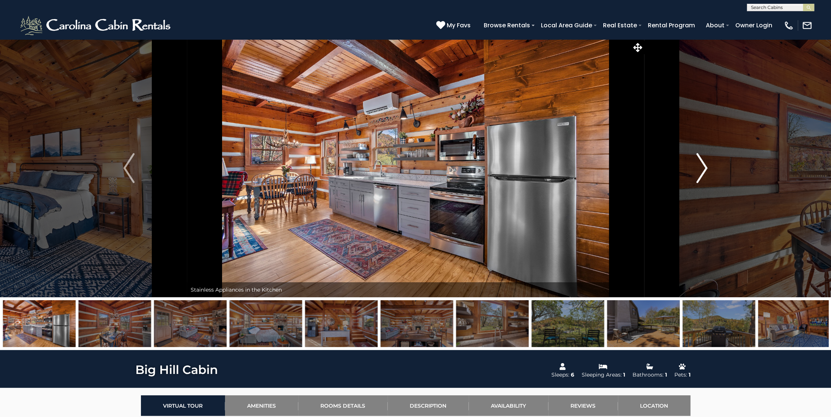
click at [700, 165] on img "Next" at bounding box center [702, 168] width 11 height 30
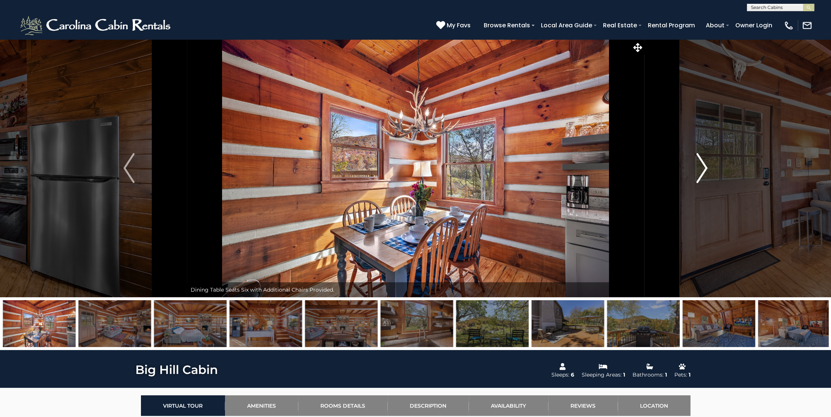
click at [700, 165] on img "Next" at bounding box center [702, 168] width 11 height 30
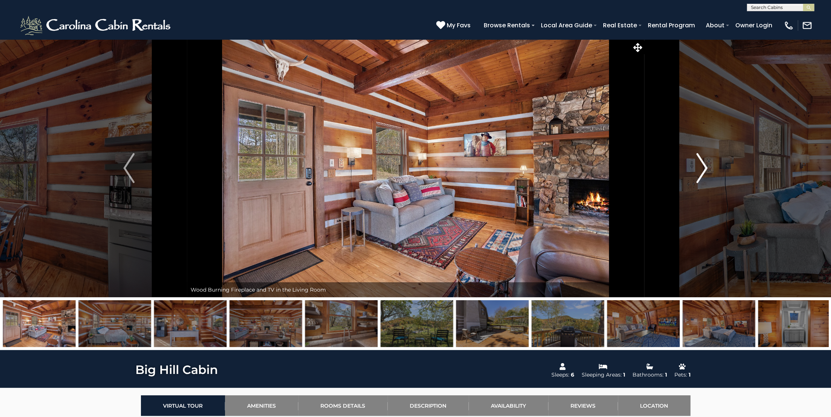
click at [700, 165] on img "Next" at bounding box center [702, 168] width 11 height 30
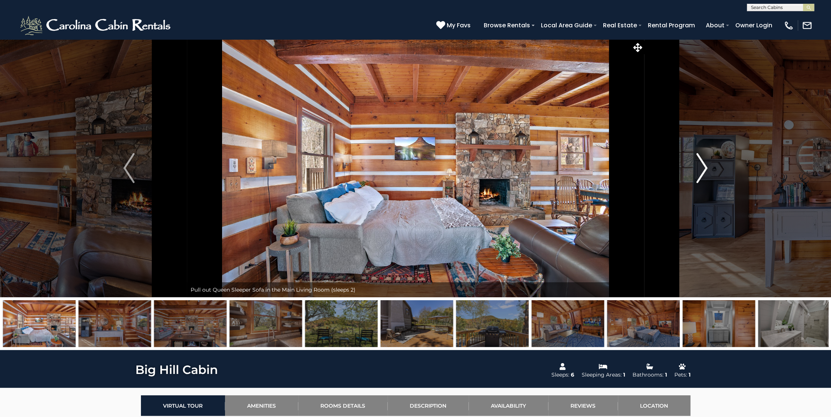
click at [700, 165] on img "Next" at bounding box center [702, 168] width 11 height 30
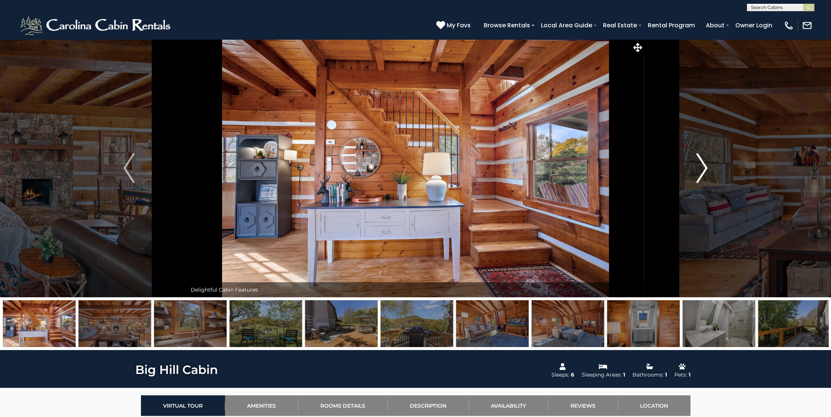
click at [700, 165] on img "Next" at bounding box center [702, 168] width 11 height 30
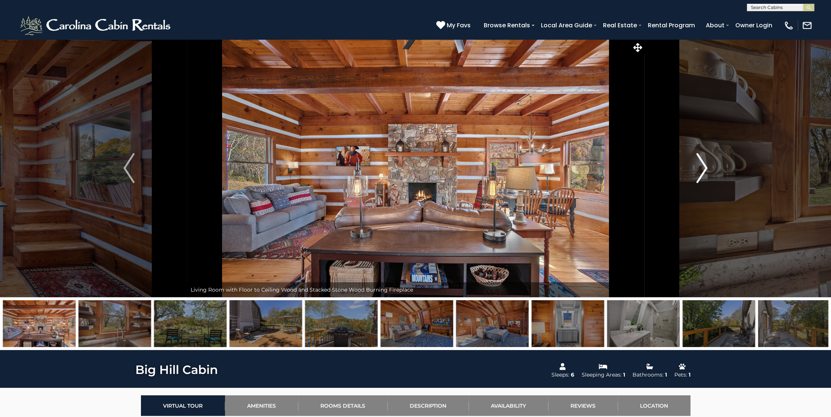
click at [700, 165] on img "Next" at bounding box center [702, 168] width 11 height 30
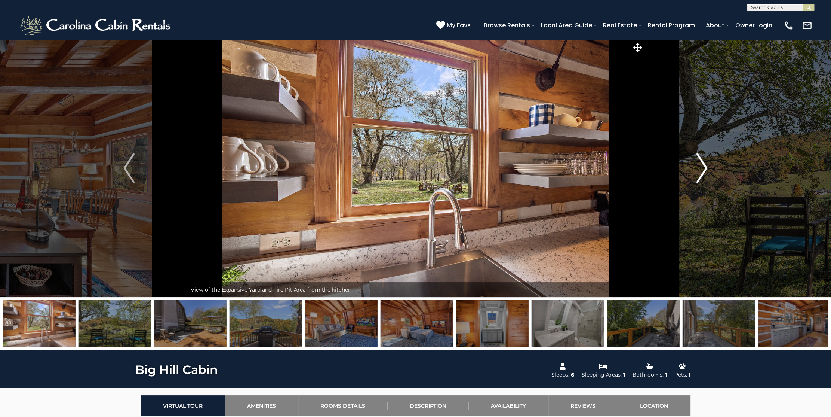
click at [700, 165] on img "Next" at bounding box center [702, 168] width 11 height 30
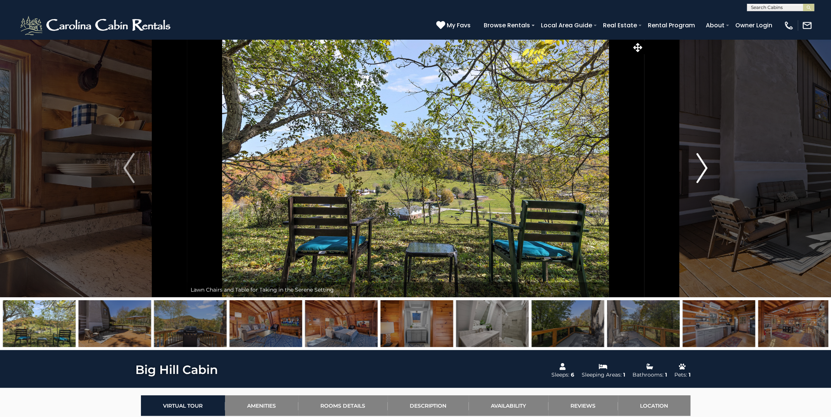
click at [700, 165] on img "Next" at bounding box center [702, 168] width 11 height 30
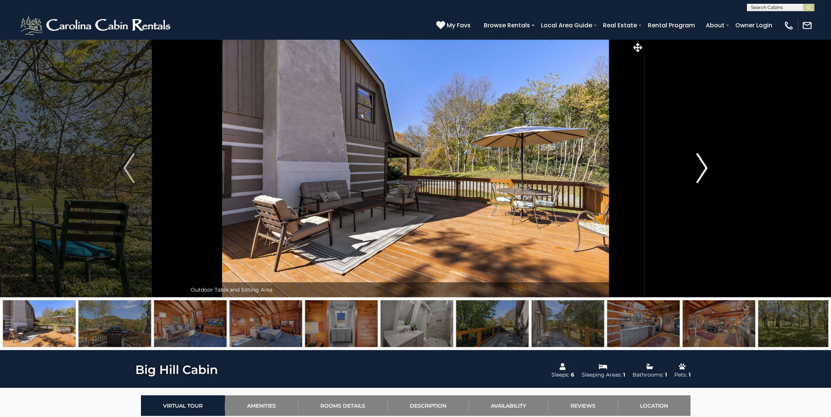
click at [700, 165] on img "Next" at bounding box center [702, 168] width 11 height 30
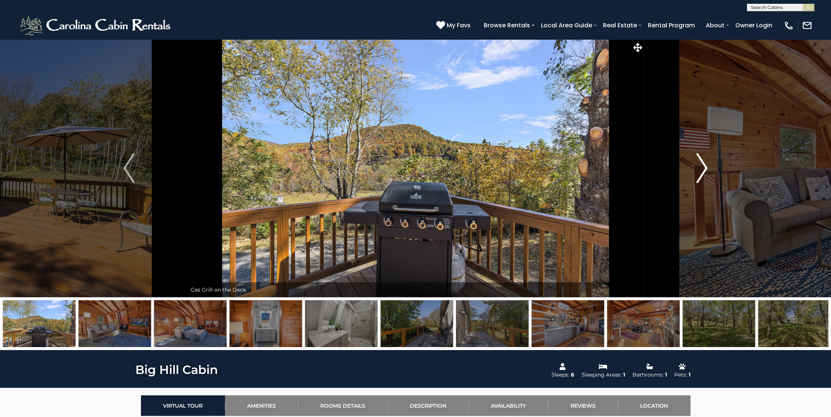
click at [700, 165] on img "Next" at bounding box center [702, 168] width 11 height 30
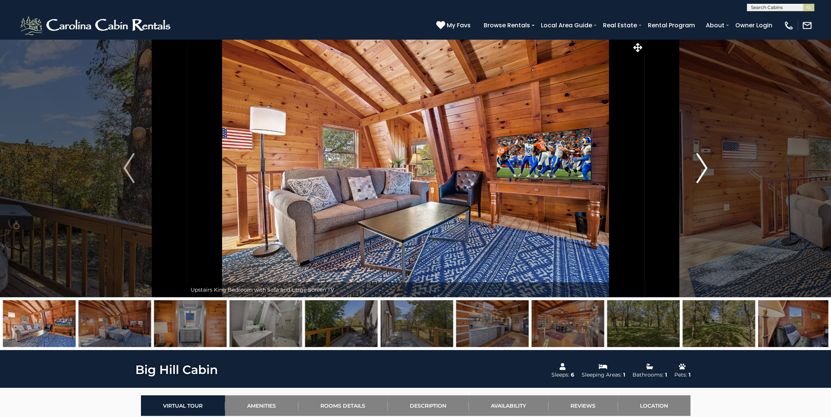
click at [700, 165] on img "Next" at bounding box center [702, 168] width 11 height 30
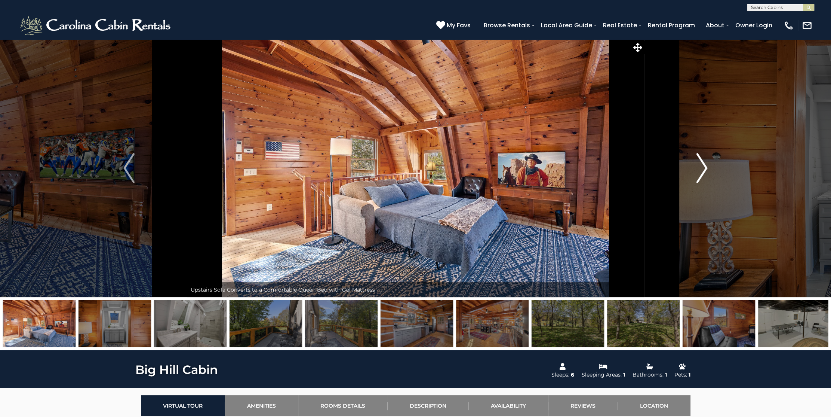
click at [700, 165] on img "Next" at bounding box center [702, 168] width 11 height 30
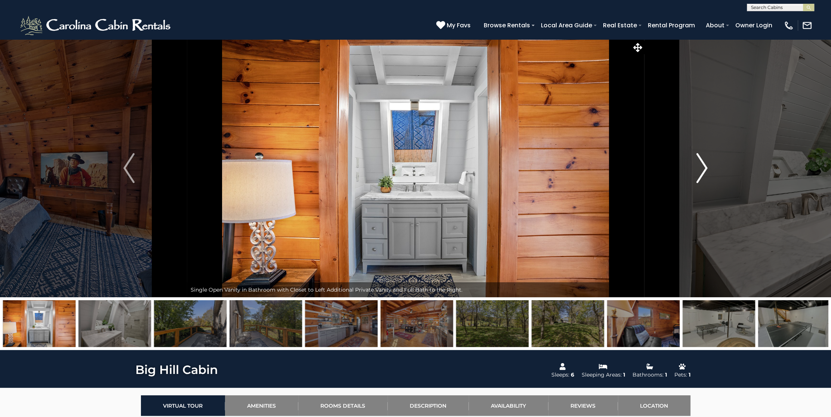
click at [700, 165] on img "Next" at bounding box center [702, 168] width 11 height 30
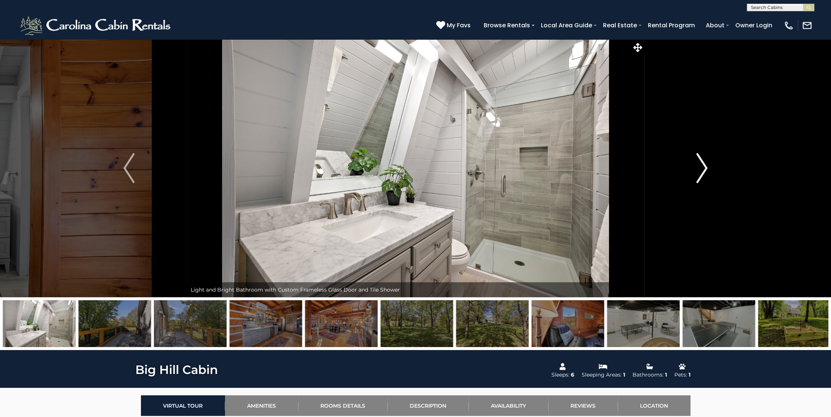
click at [700, 165] on img "Next" at bounding box center [702, 168] width 11 height 30
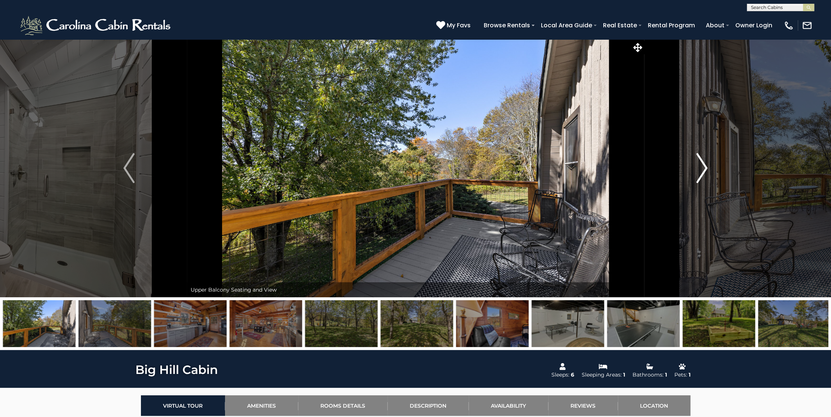
click at [700, 165] on img "Next" at bounding box center [702, 168] width 11 height 30
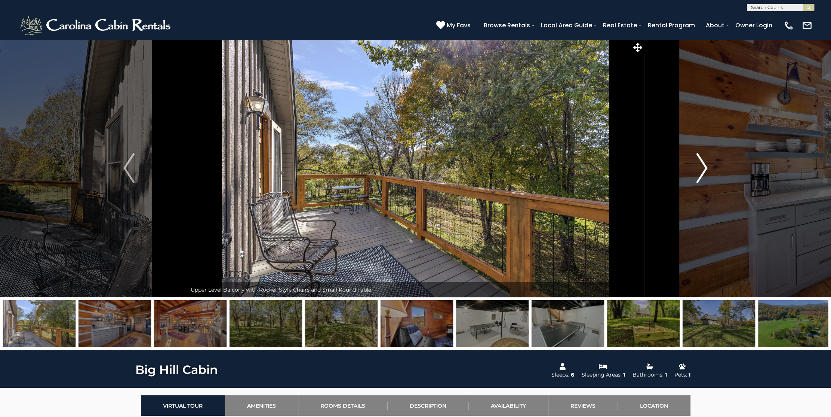
click at [700, 165] on img "Next" at bounding box center [702, 168] width 11 height 30
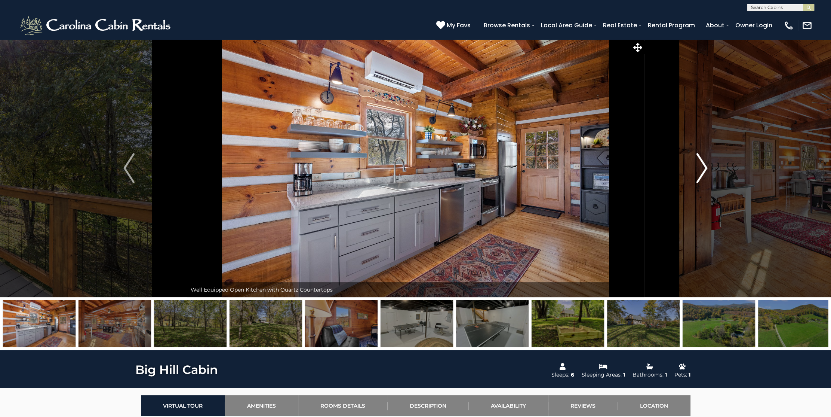
click at [700, 165] on img "Next" at bounding box center [702, 168] width 11 height 30
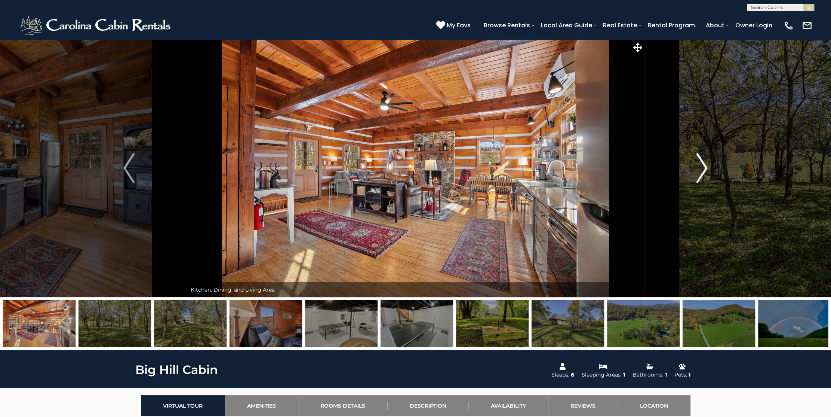
click at [700, 165] on img "Next" at bounding box center [702, 168] width 11 height 30
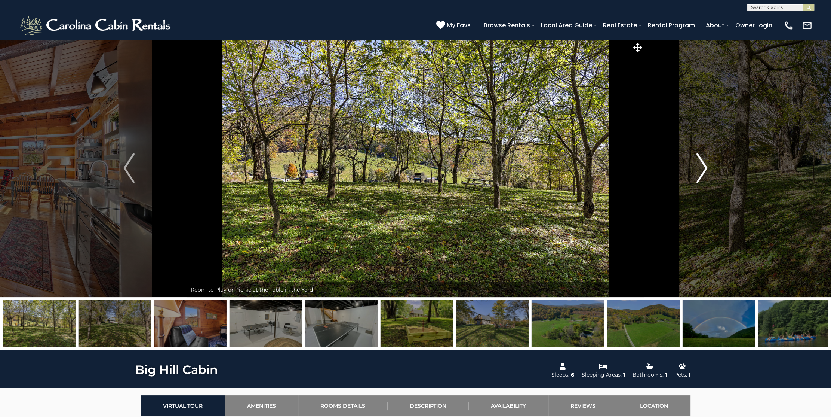
click at [700, 165] on img "Next" at bounding box center [702, 168] width 11 height 30
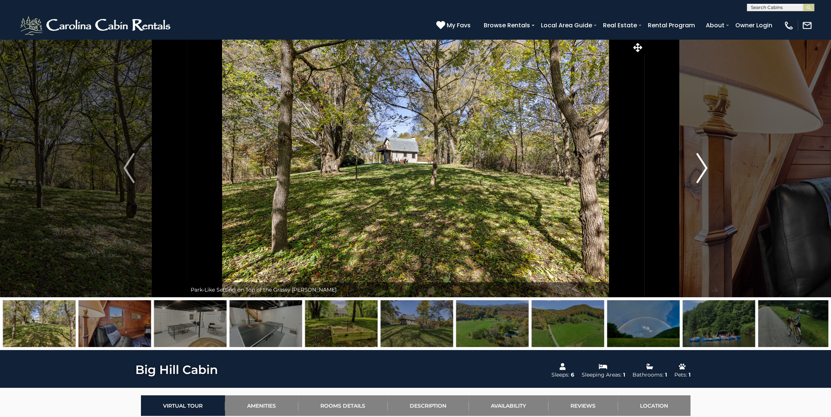
click at [700, 165] on img "Next" at bounding box center [702, 168] width 11 height 30
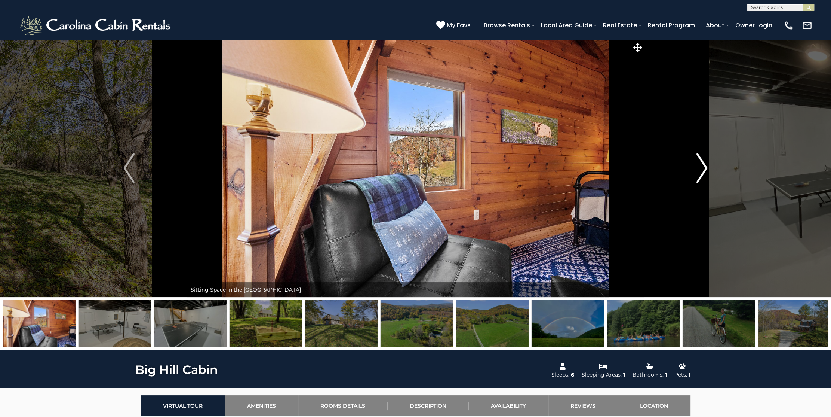
click at [700, 165] on img "Next" at bounding box center [702, 168] width 11 height 30
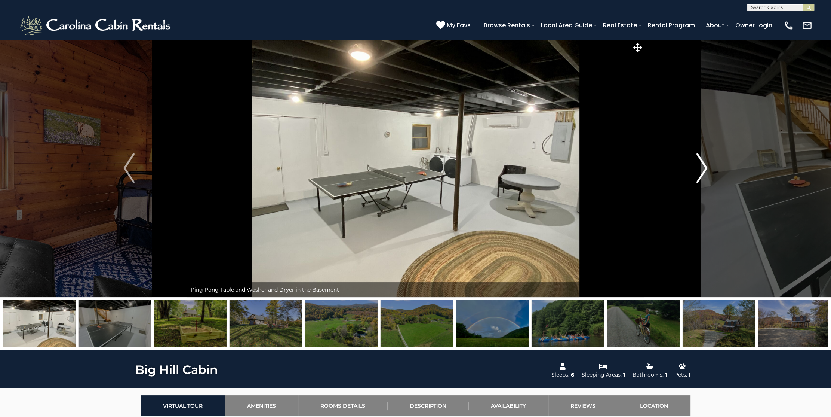
click at [700, 165] on img "Next" at bounding box center [702, 168] width 11 height 30
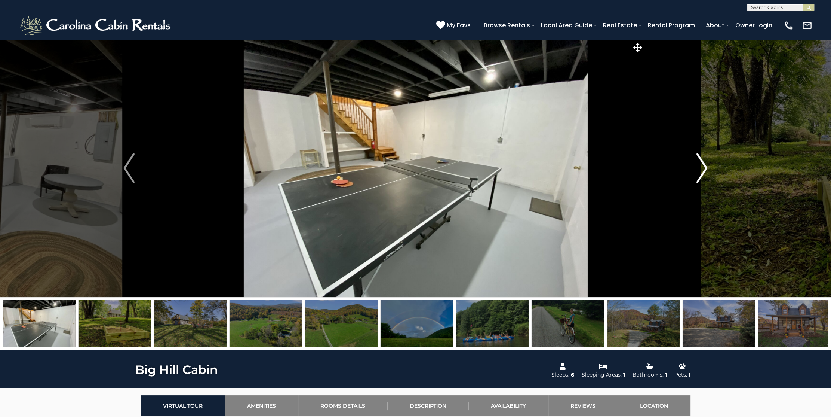
click at [700, 165] on img "Next" at bounding box center [702, 168] width 11 height 30
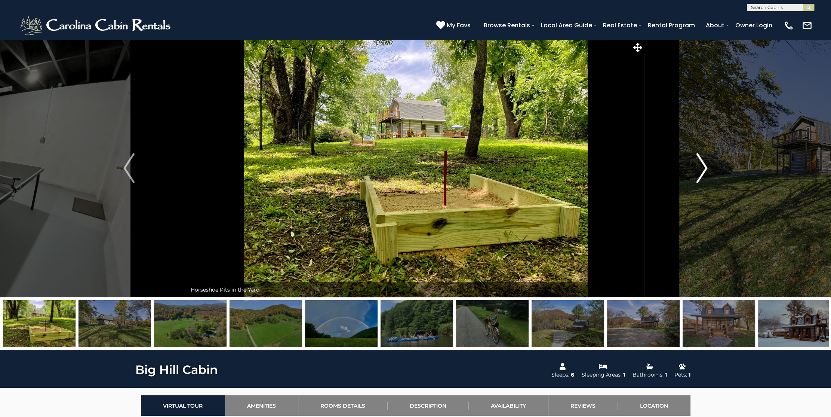
click at [700, 165] on img "Next" at bounding box center [702, 168] width 11 height 30
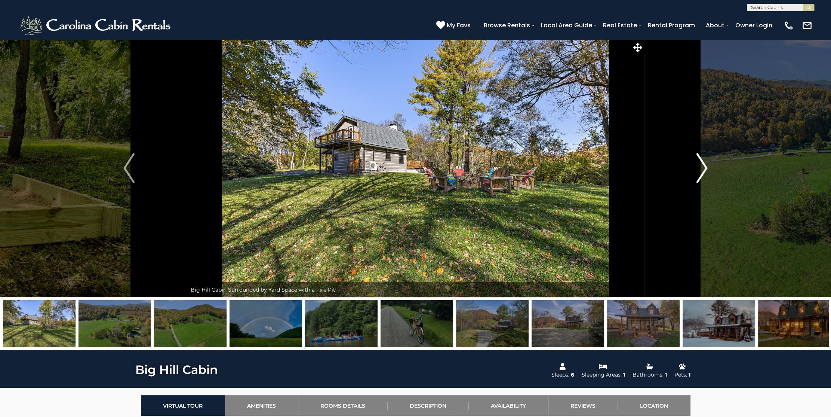
click at [700, 165] on img "Next" at bounding box center [702, 168] width 11 height 30
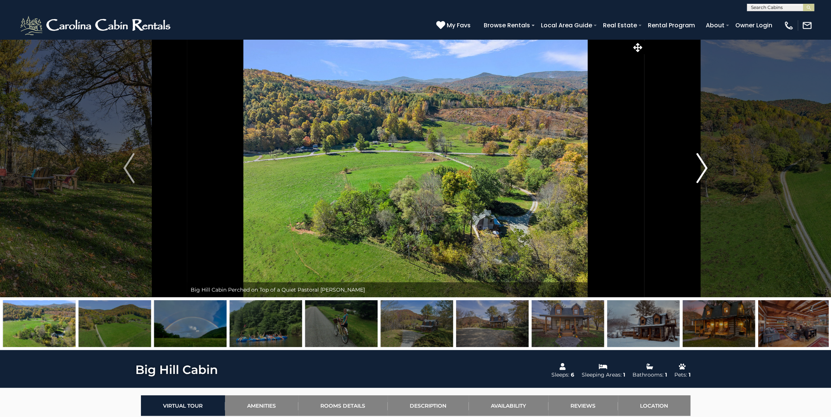
click at [700, 165] on img "Next" at bounding box center [702, 168] width 11 height 30
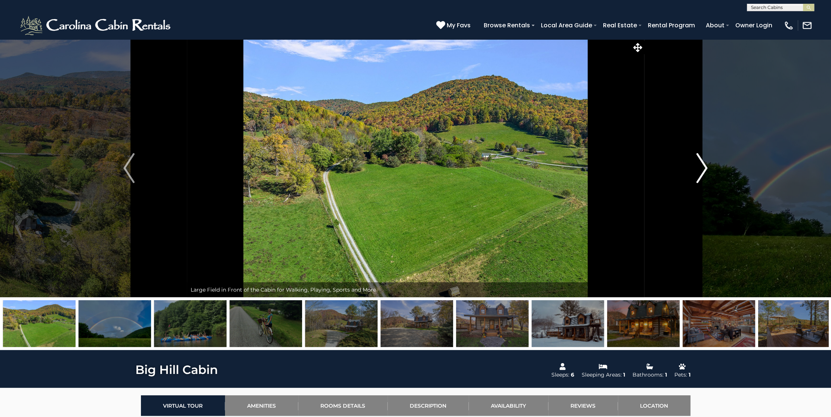
click at [700, 165] on img "Next" at bounding box center [702, 168] width 11 height 30
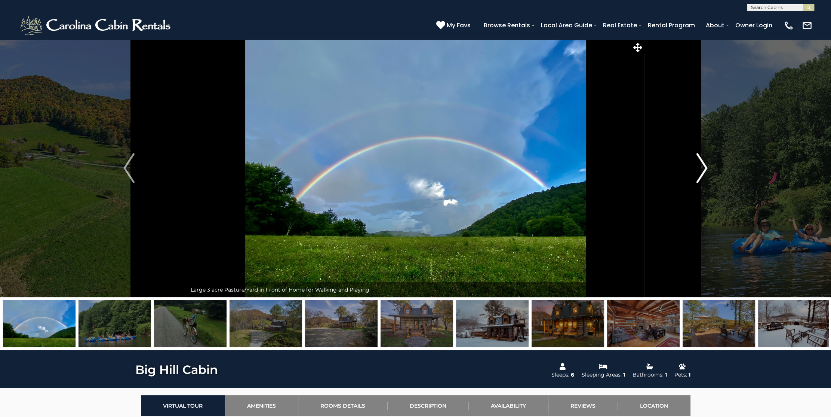
click at [700, 165] on img "Next" at bounding box center [702, 168] width 11 height 30
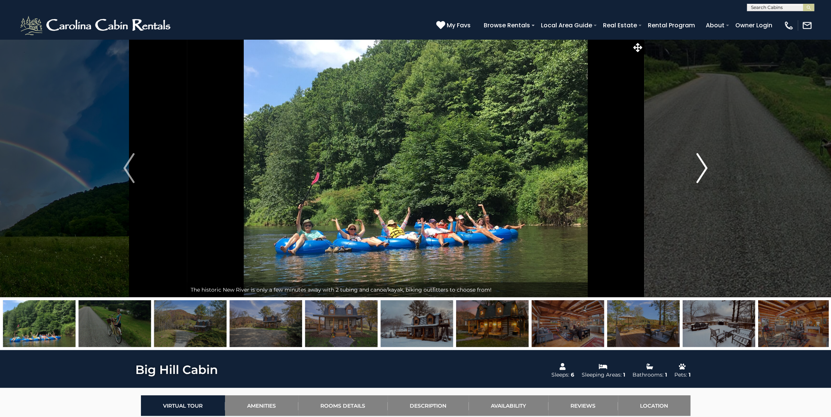
click at [700, 165] on img "Next" at bounding box center [702, 168] width 11 height 30
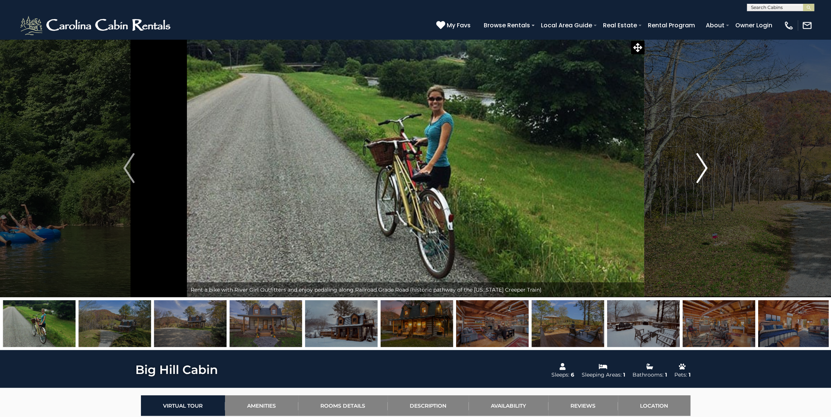
click at [700, 165] on img "Next" at bounding box center [702, 168] width 11 height 30
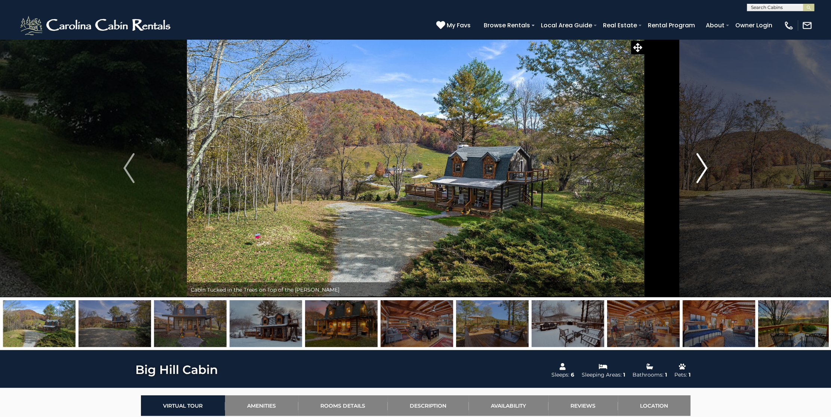
click at [700, 165] on img "Next" at bounding box center [702, 168] width 11 height 30
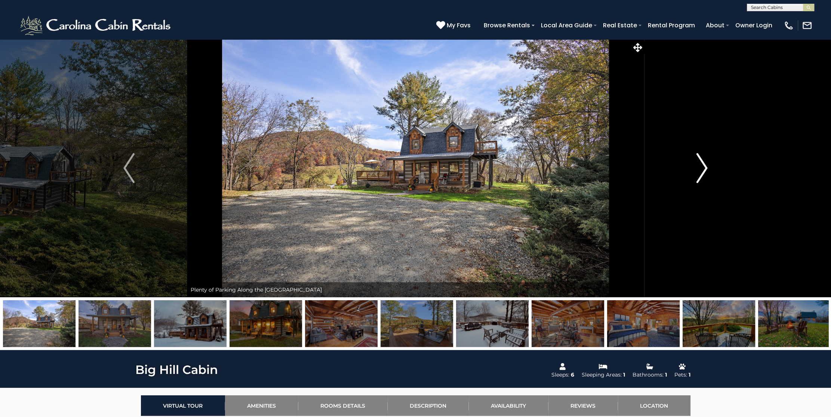
click at [700, 165] on img "Next" at bounding box center [702, 168] width 11 height 30
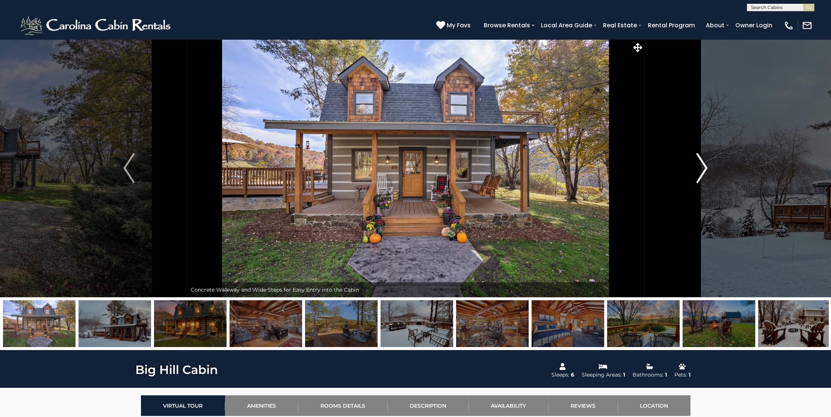
click at [700, 165] on img "Next" at bounding box center [702, 168] width 11 height 30
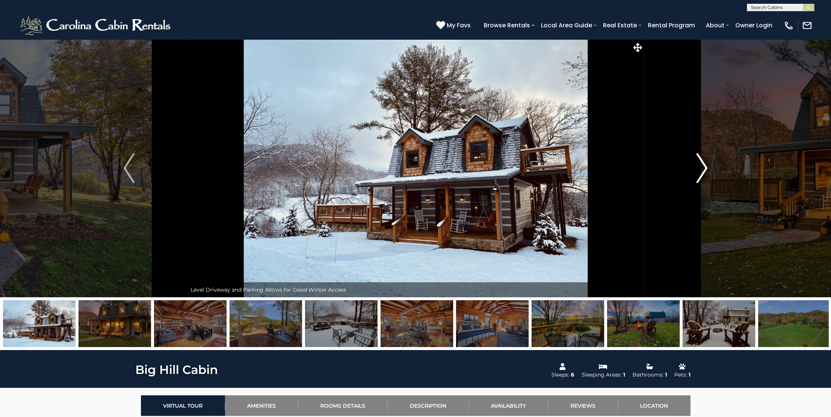
click at [700, 165] on img "Next" at bounding box center [702, 168] width 11 height 30
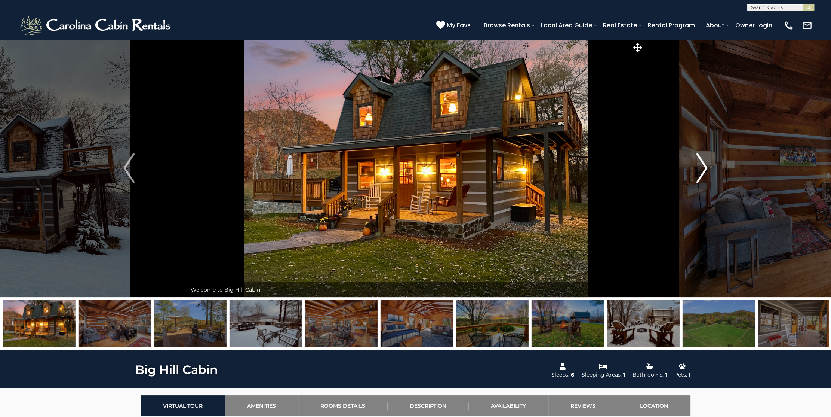
click at [700, 165] on img "Next" at bounding box center [702, 168] width 11 height 30
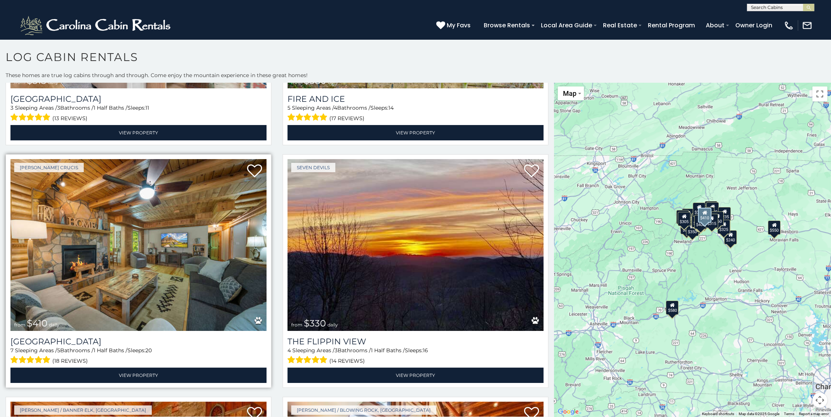
scroll to position [4, 0]
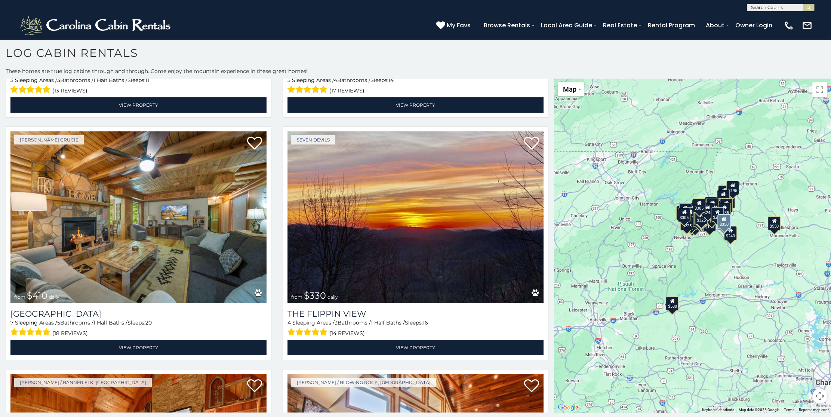
scroll to position [938, 0]
